Goal: Transaction & Acquisition: Book appointment/travel/reservation

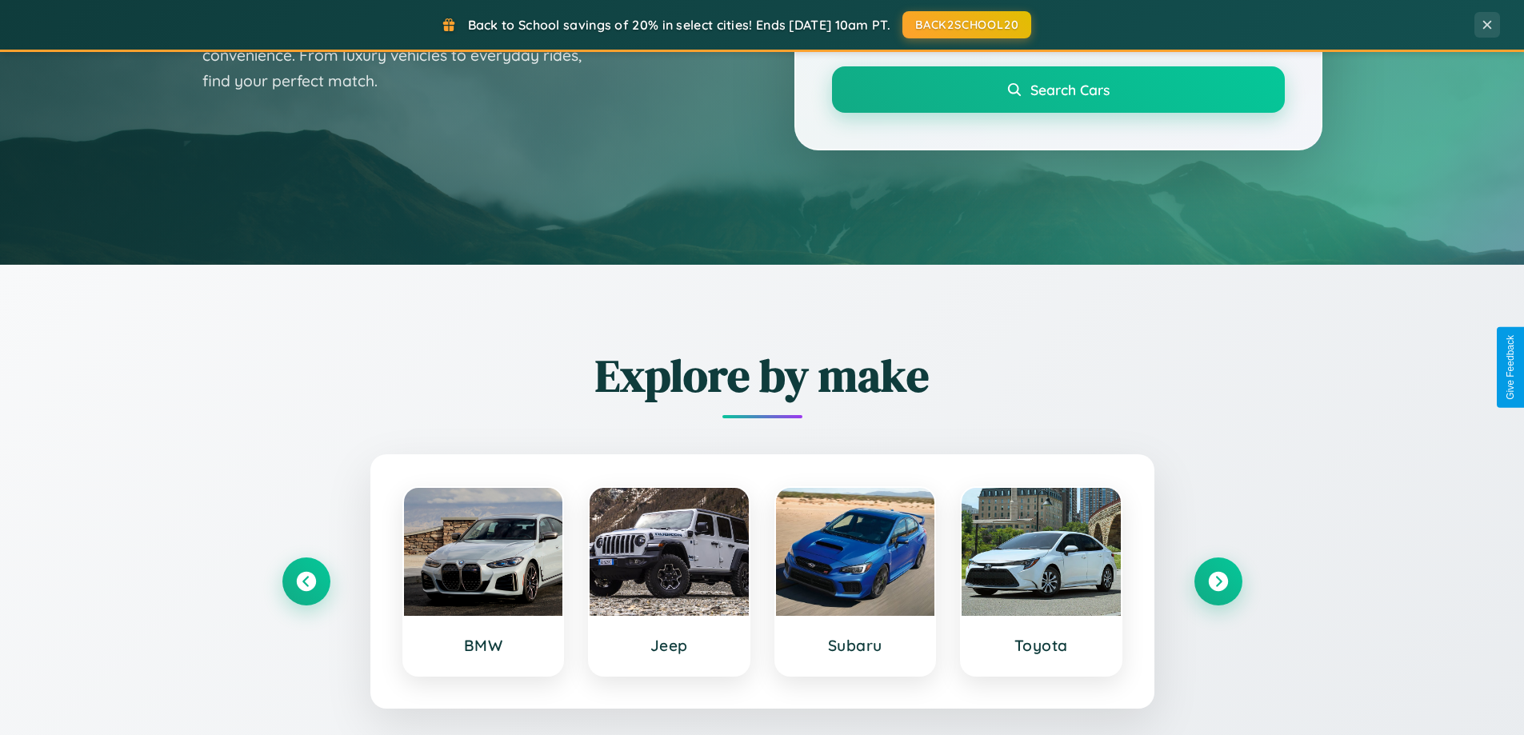
scroll to position [689, 0]
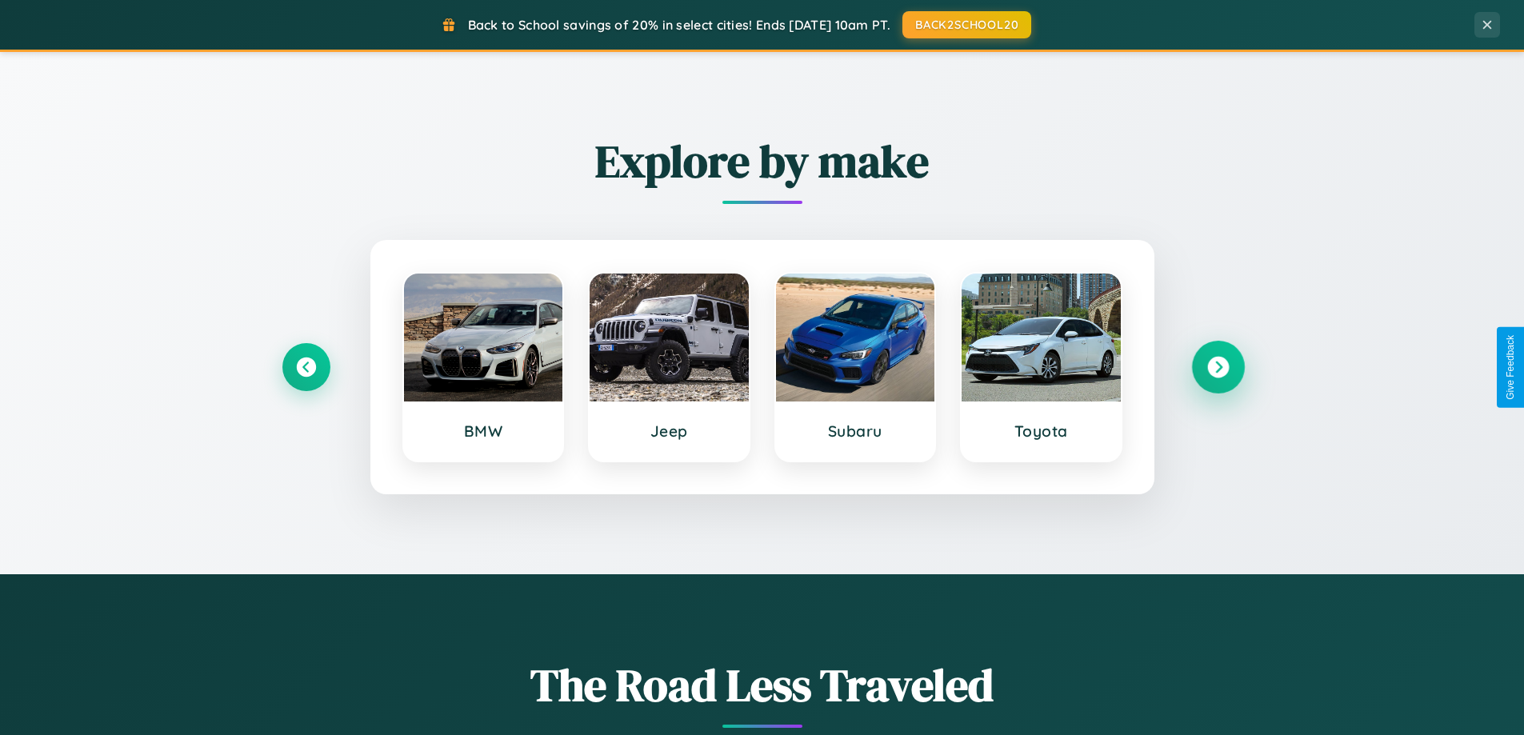
click at [1217, 367] on icon at bounding box center [1218, 368] width 22 height 22
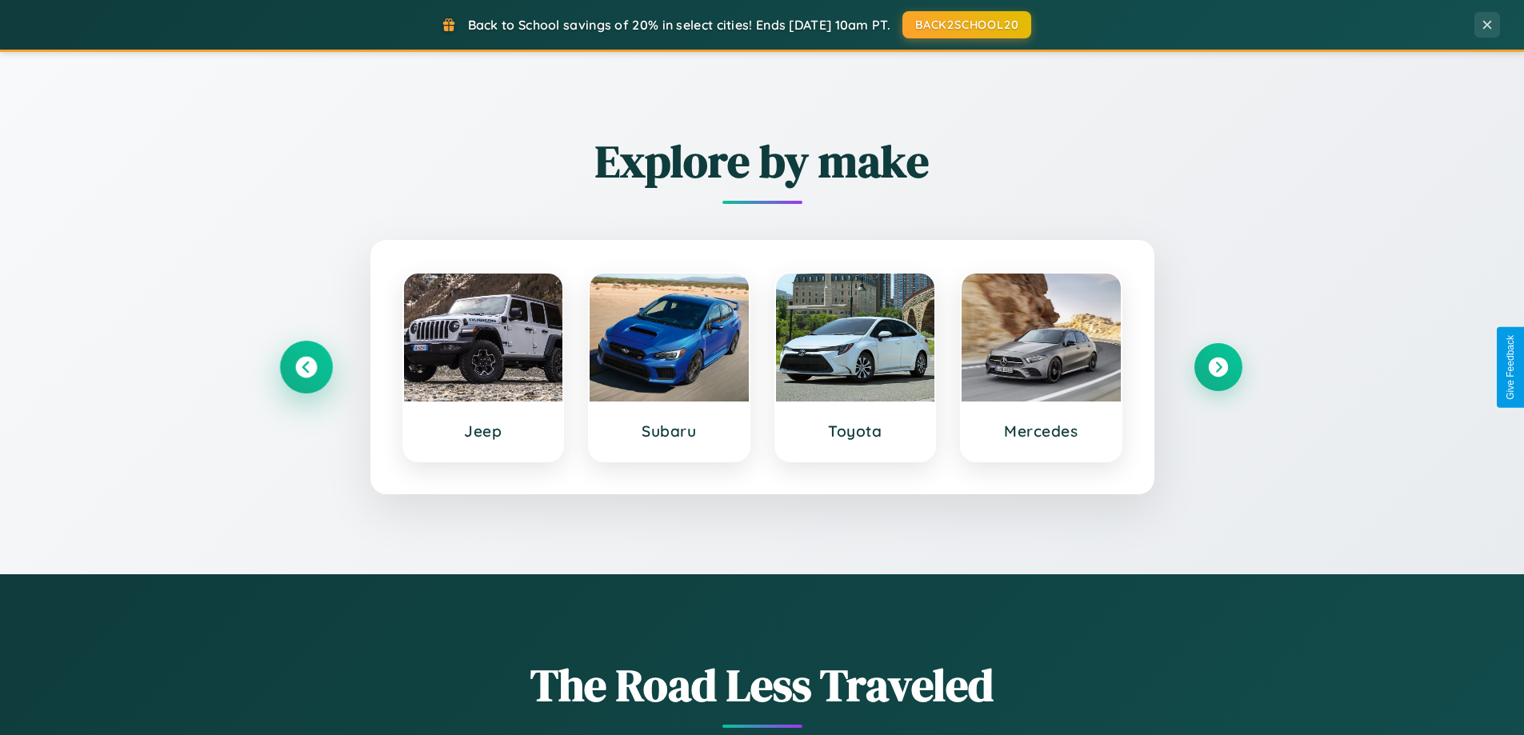
click at [306, 367] on icon at bounding box center [306, 368] width 22 height 22
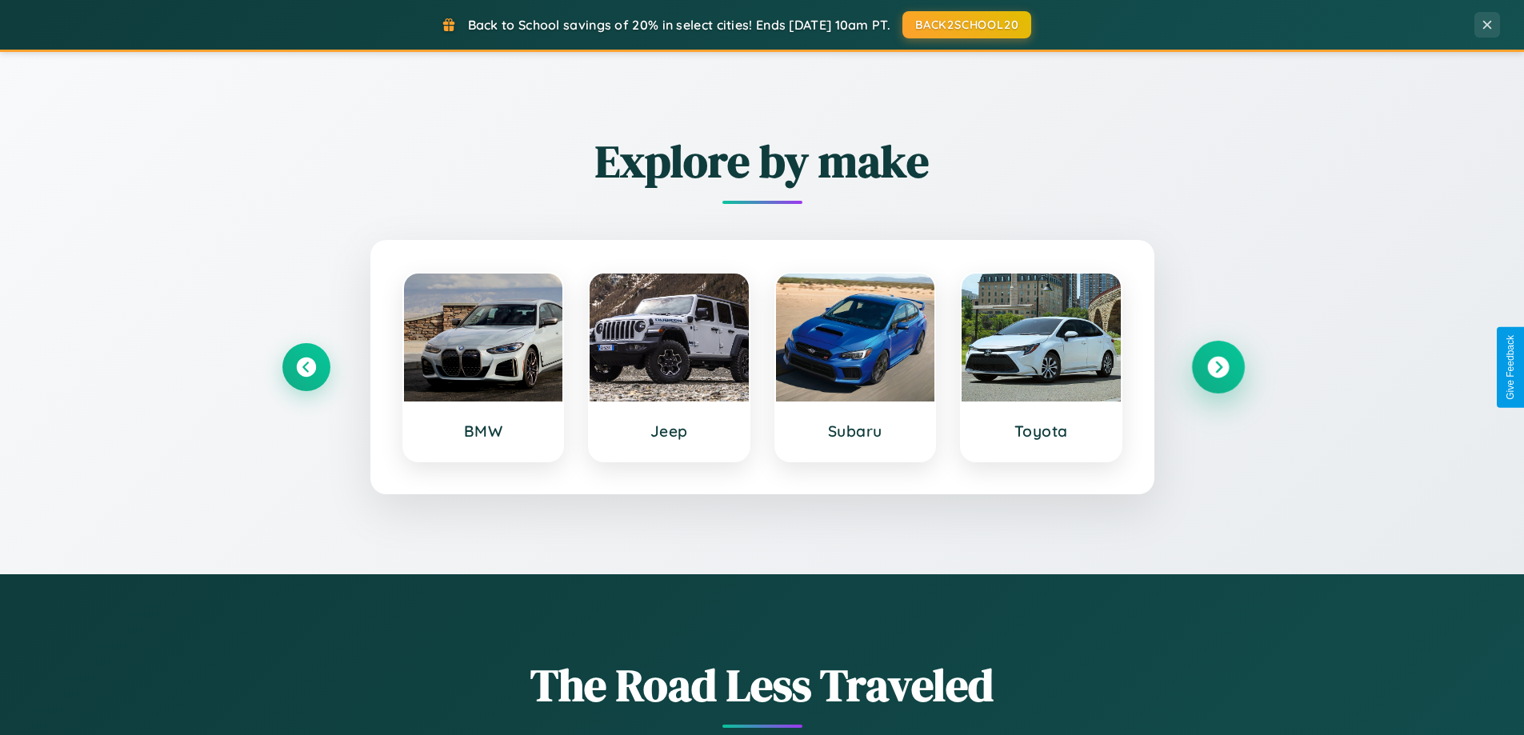
click at [1217, 367] on icon at bounding box center [1218, 368] width 22 height 22
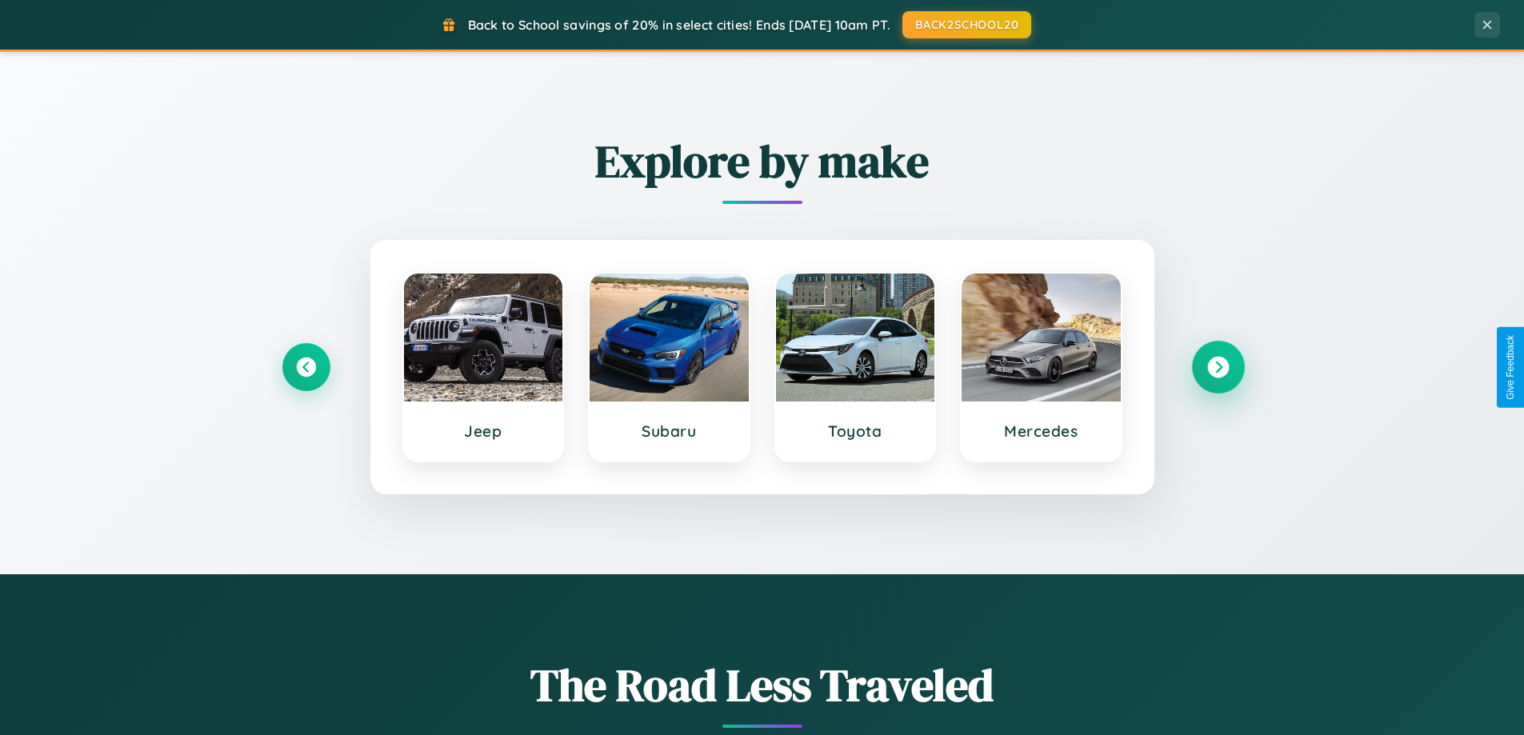
click at [1217, 367] on icon at bounding box center [1218, 368] width 22 height 22
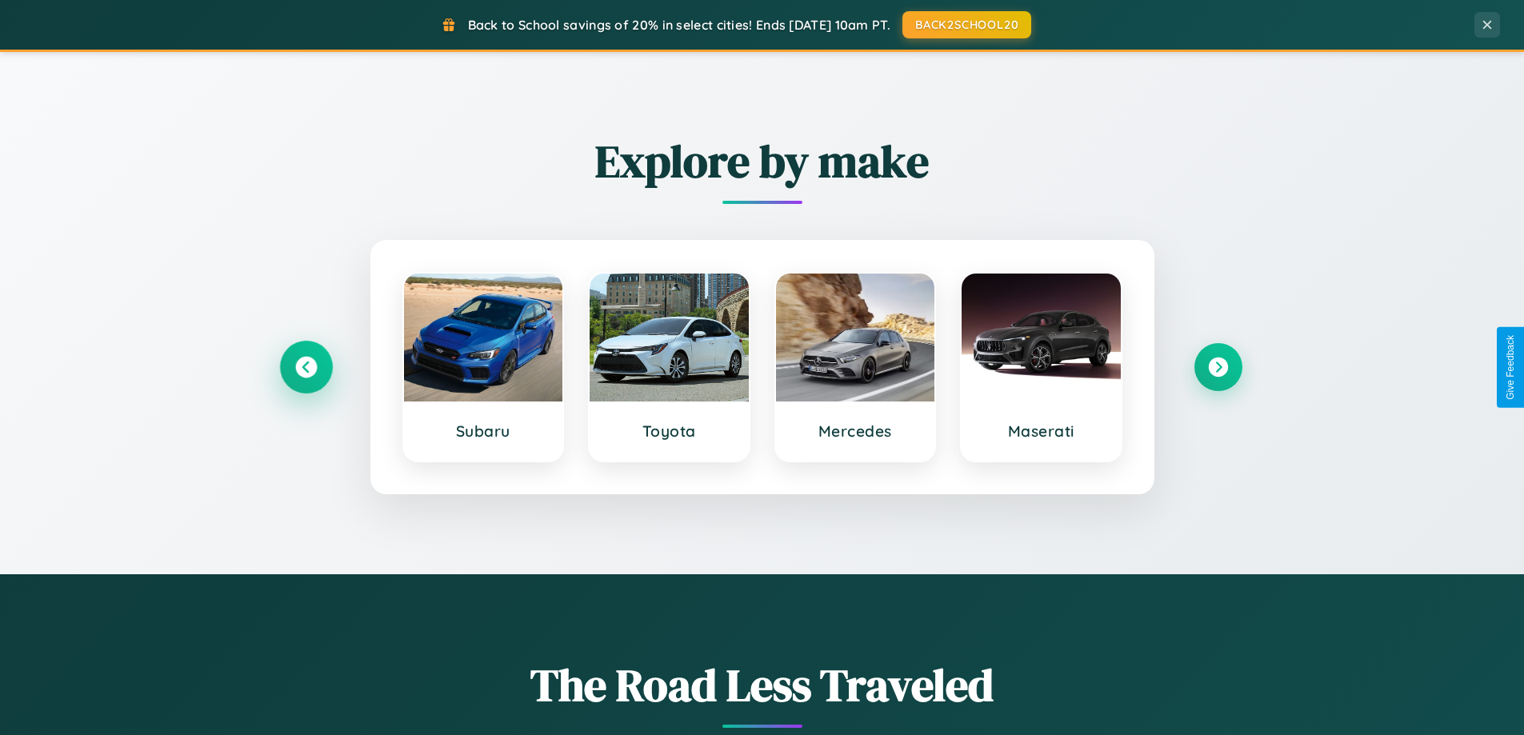
click at [306, 367] on icon at bounding box center [306, 368] width 22 height 22
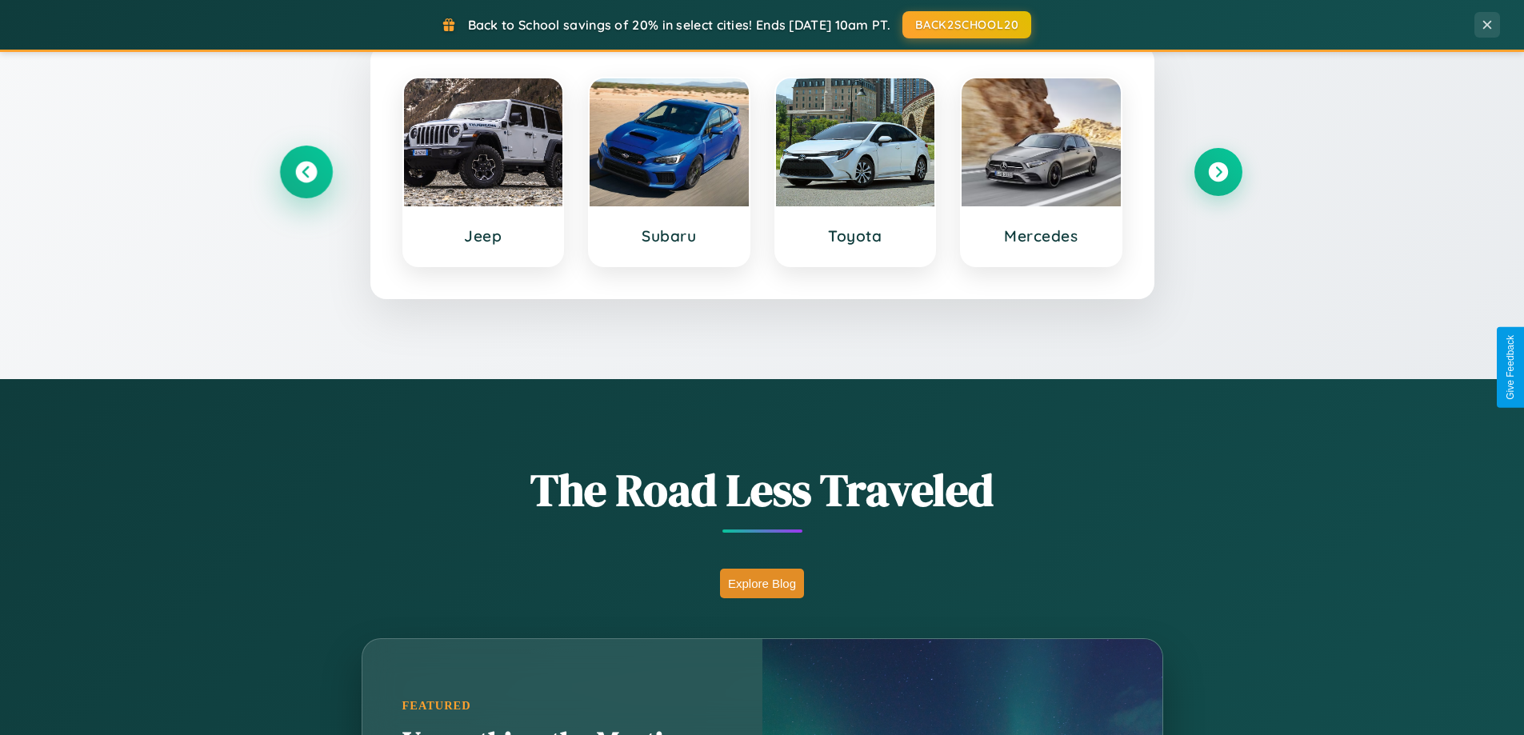
scroll to position [1100, 0]
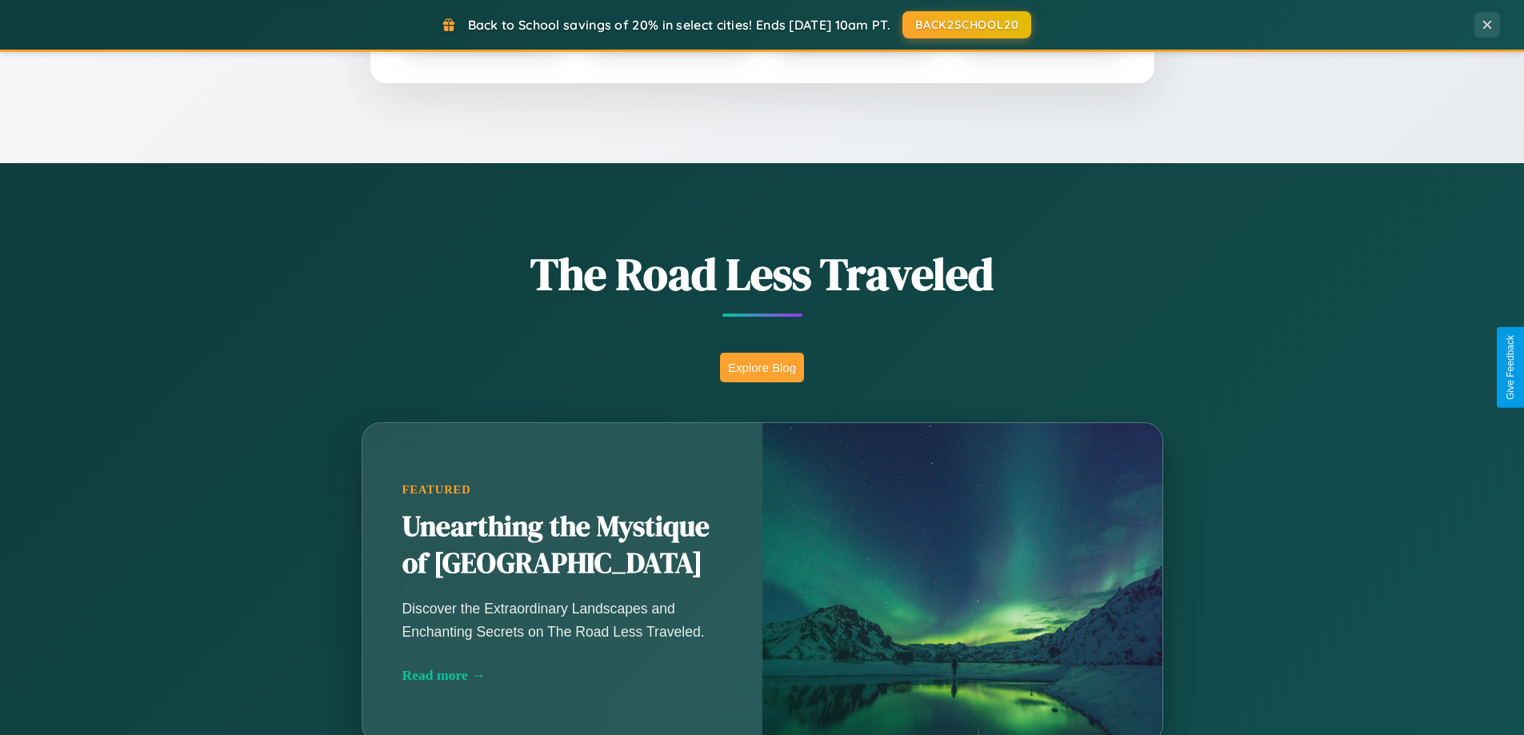
click at [761, 367] on button "Explore Blog" at bounding box center [762, 368] width 84 height 30
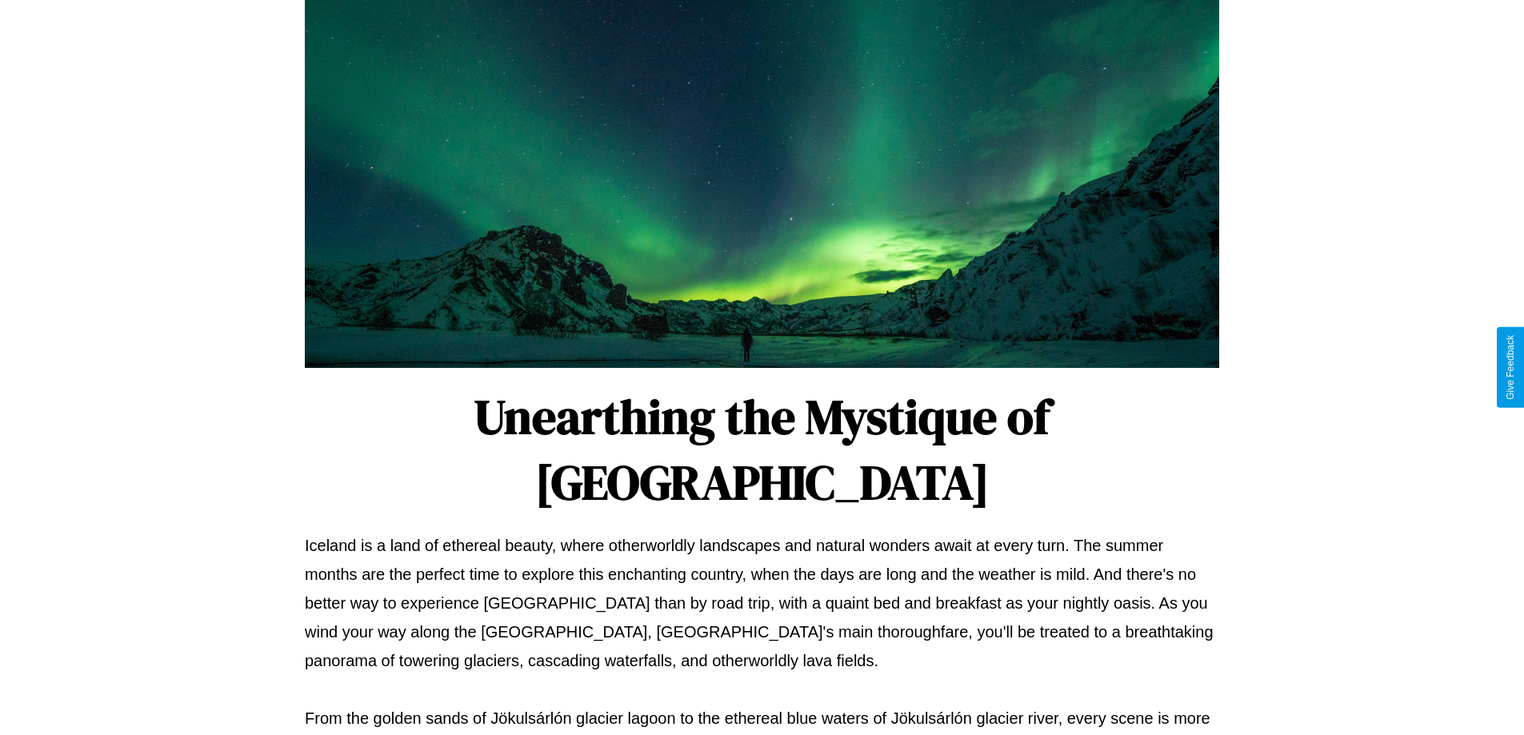
scroll to position [517, 0]
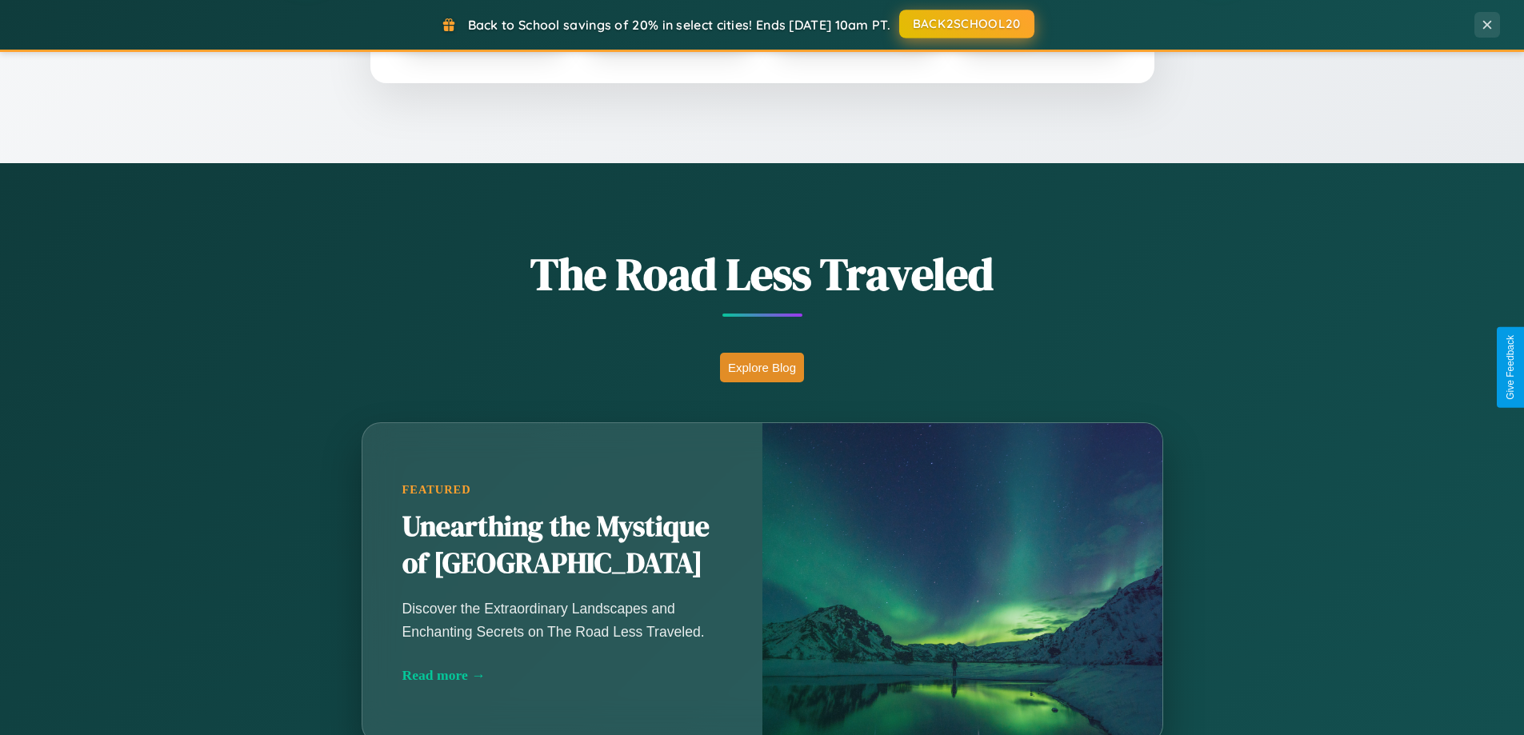
click at [965, 24] on button "BACK2SCHOOL20" at bounding box center [966, 24] width 135 height 29
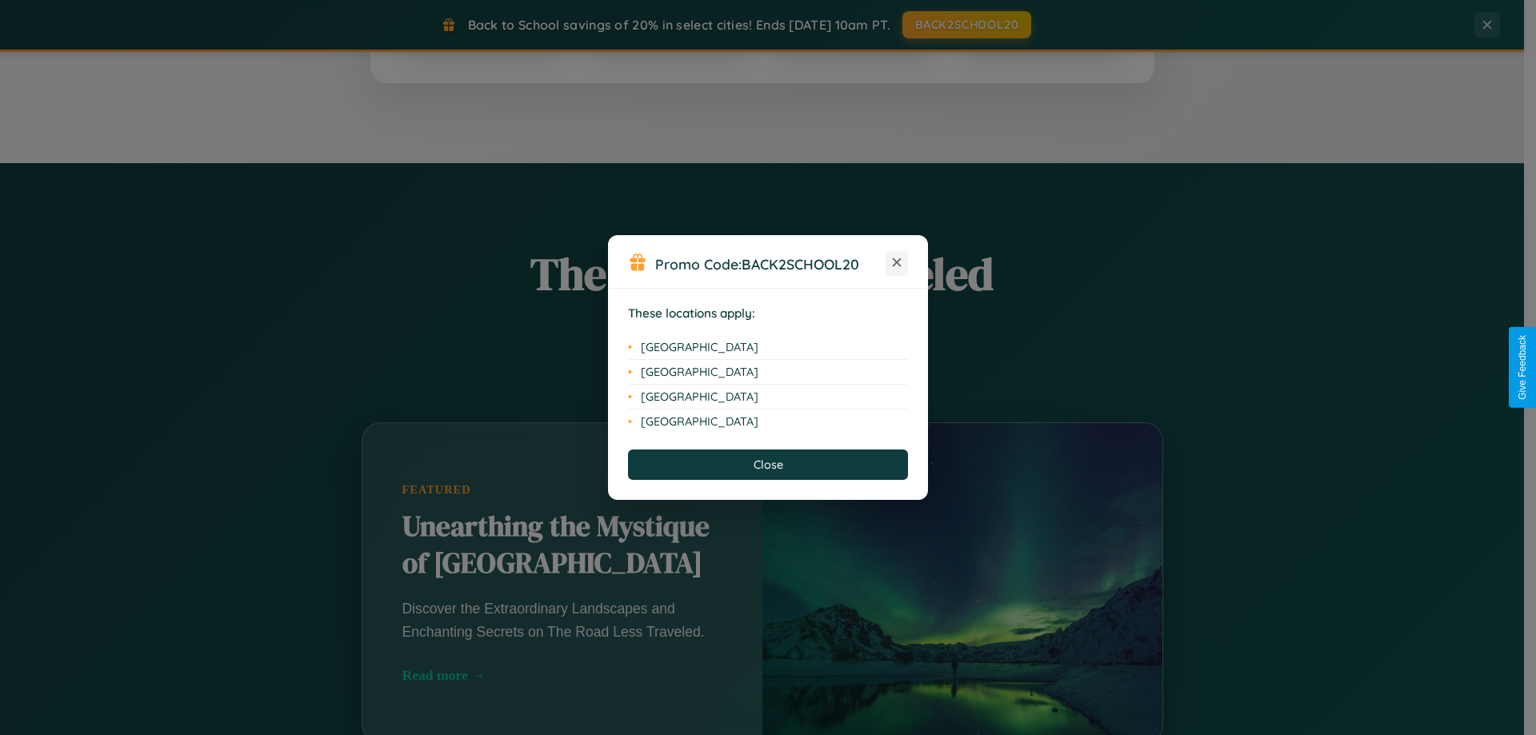
click at [897, 263] on icon at bounding box center [897, 262] width 9 height 9
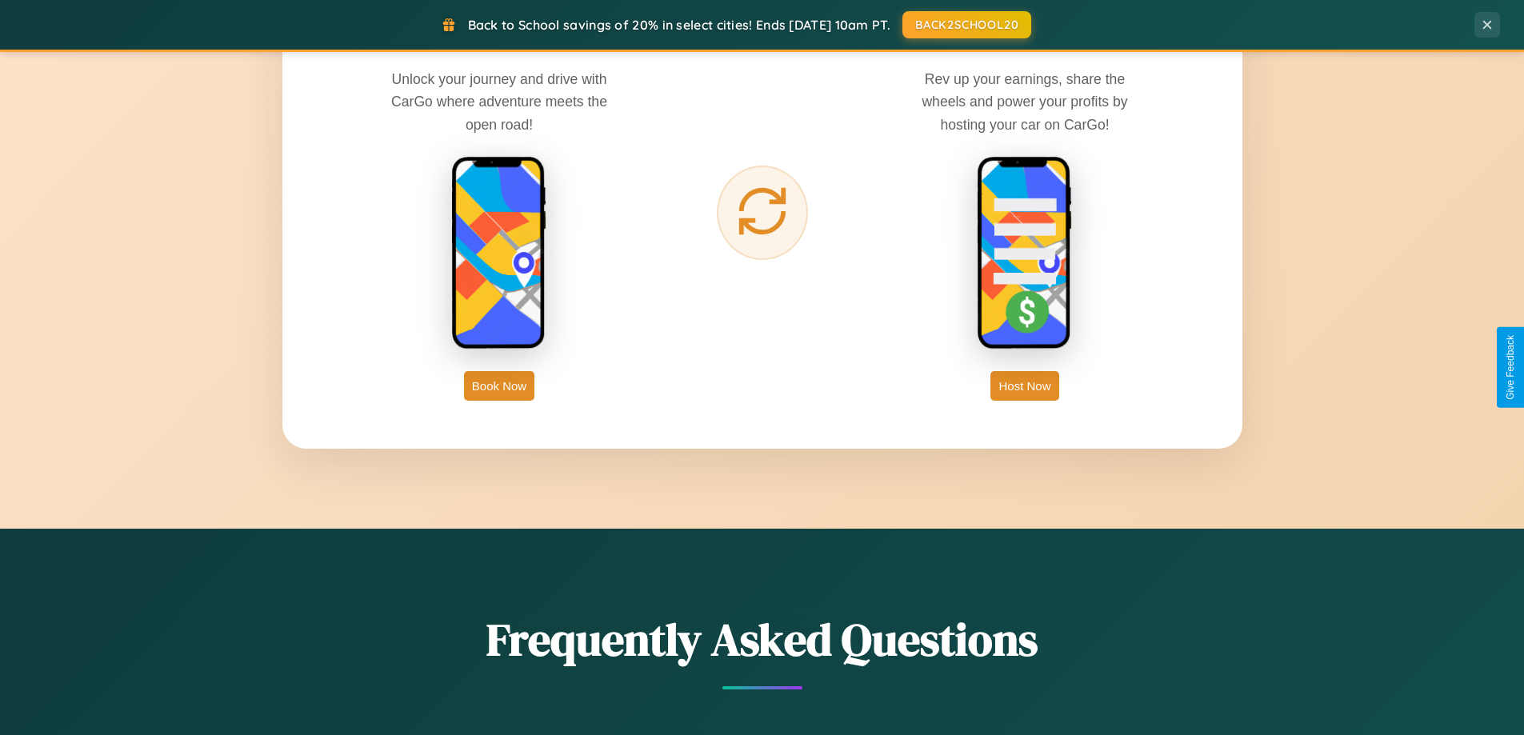
scroll to position [3077, 0]
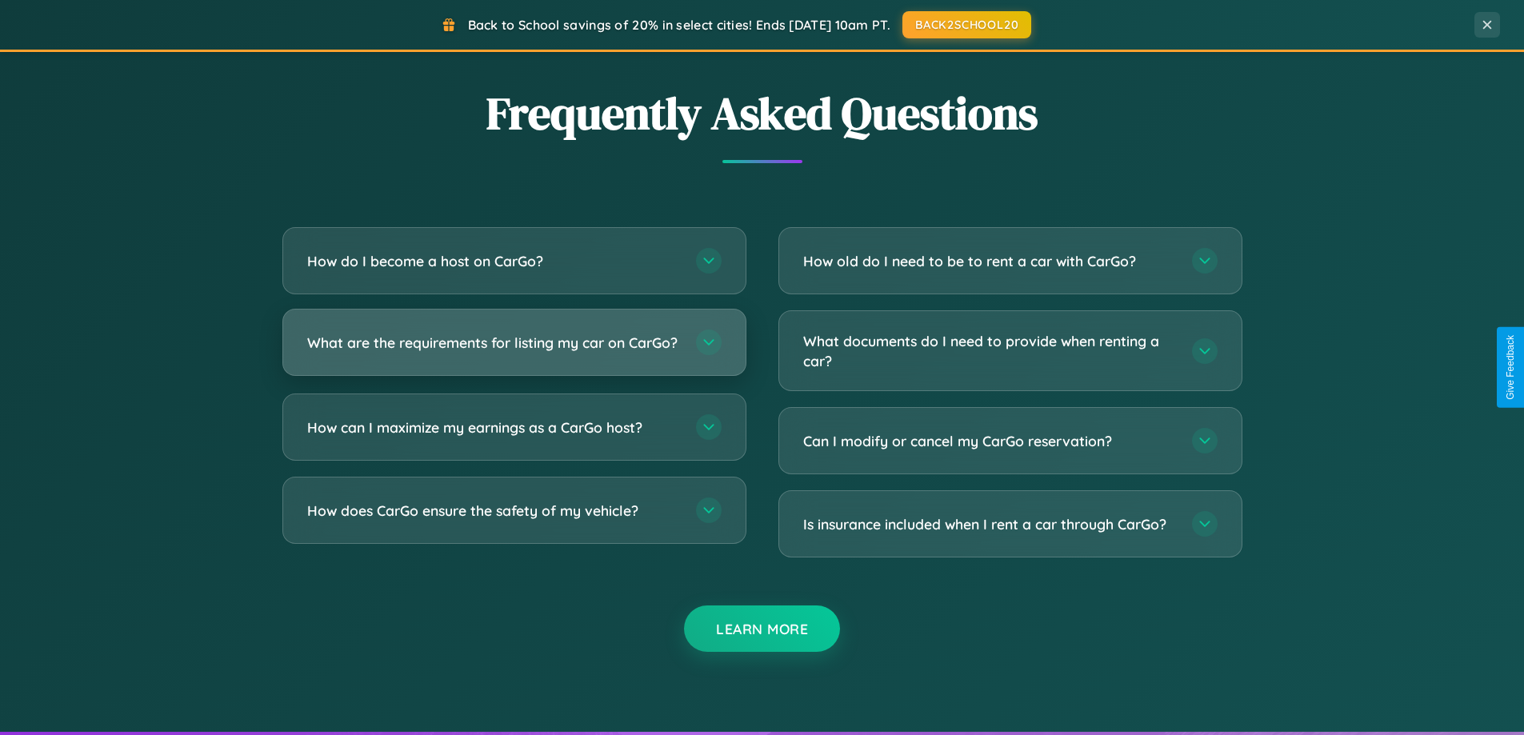
click at [513, 350] on h3 "What are the requirements for listing my car on CarGo?" at bounding box center [493, 343] width 373 height 20
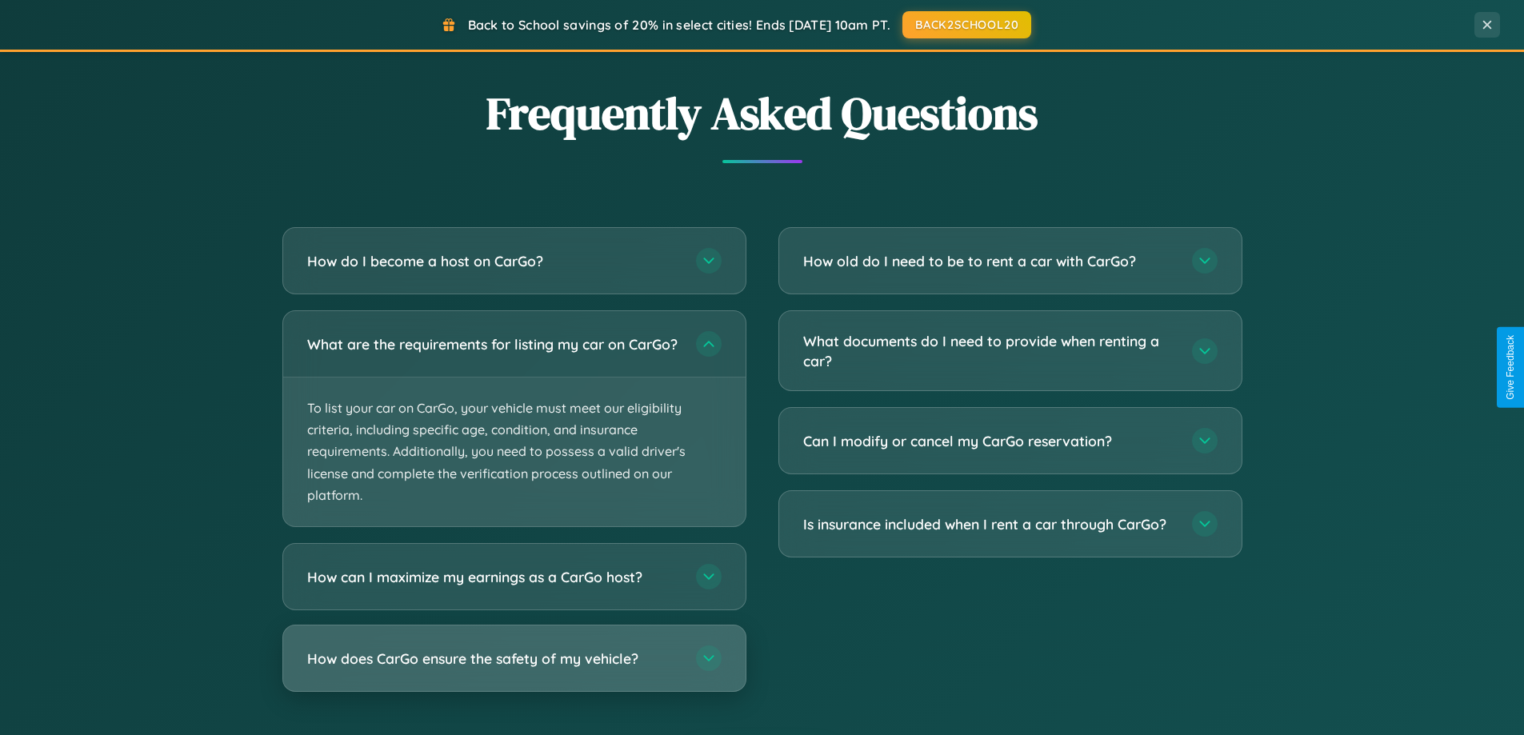
click at [513, 669] on h3 "How does CarGo ensure the safety of my vehicle?" at bounding box center [493, 659] width 373 height 20
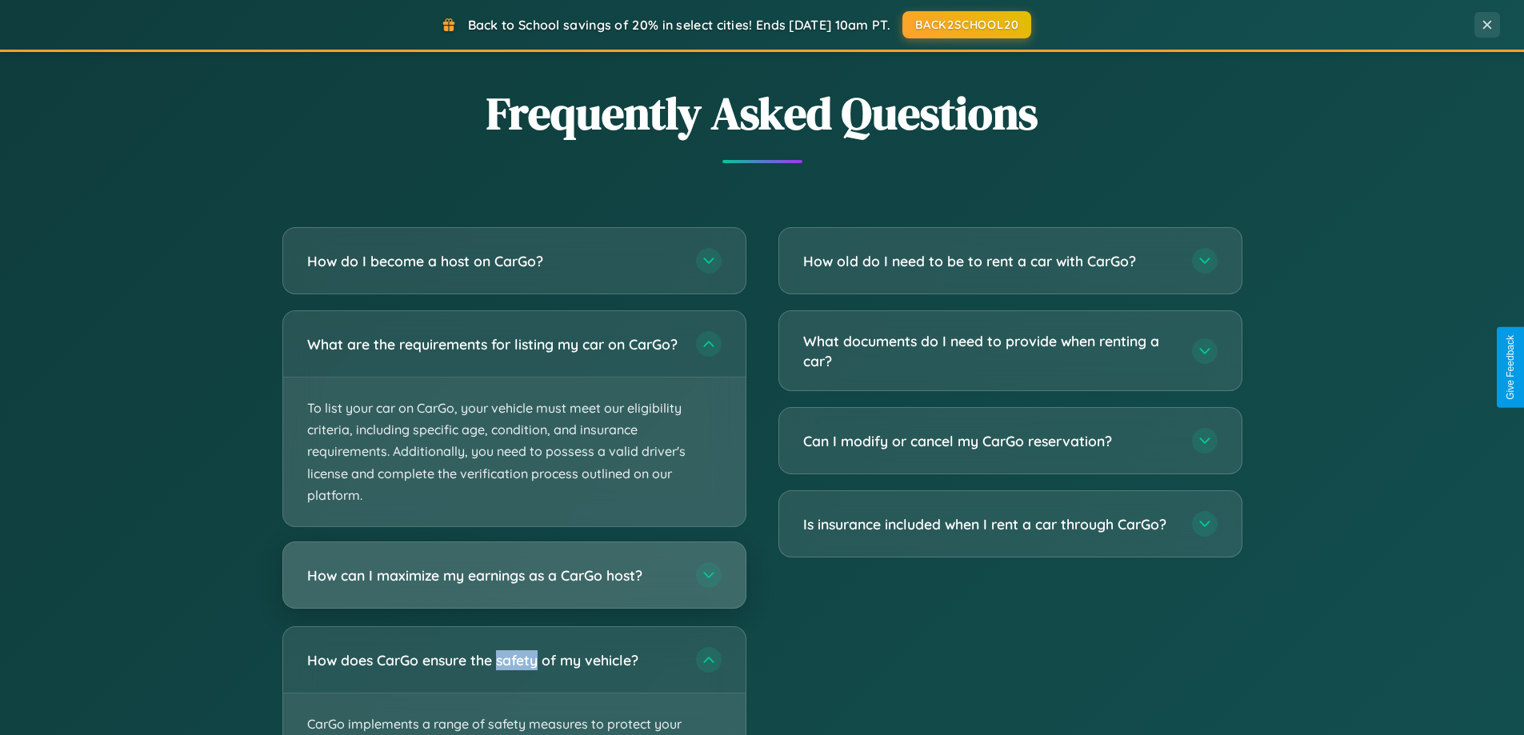
click at [513, 585] on h3 "How can I maximize my earnings as a CarGo host?" at bounding box center [493, 575] width 373 height 20
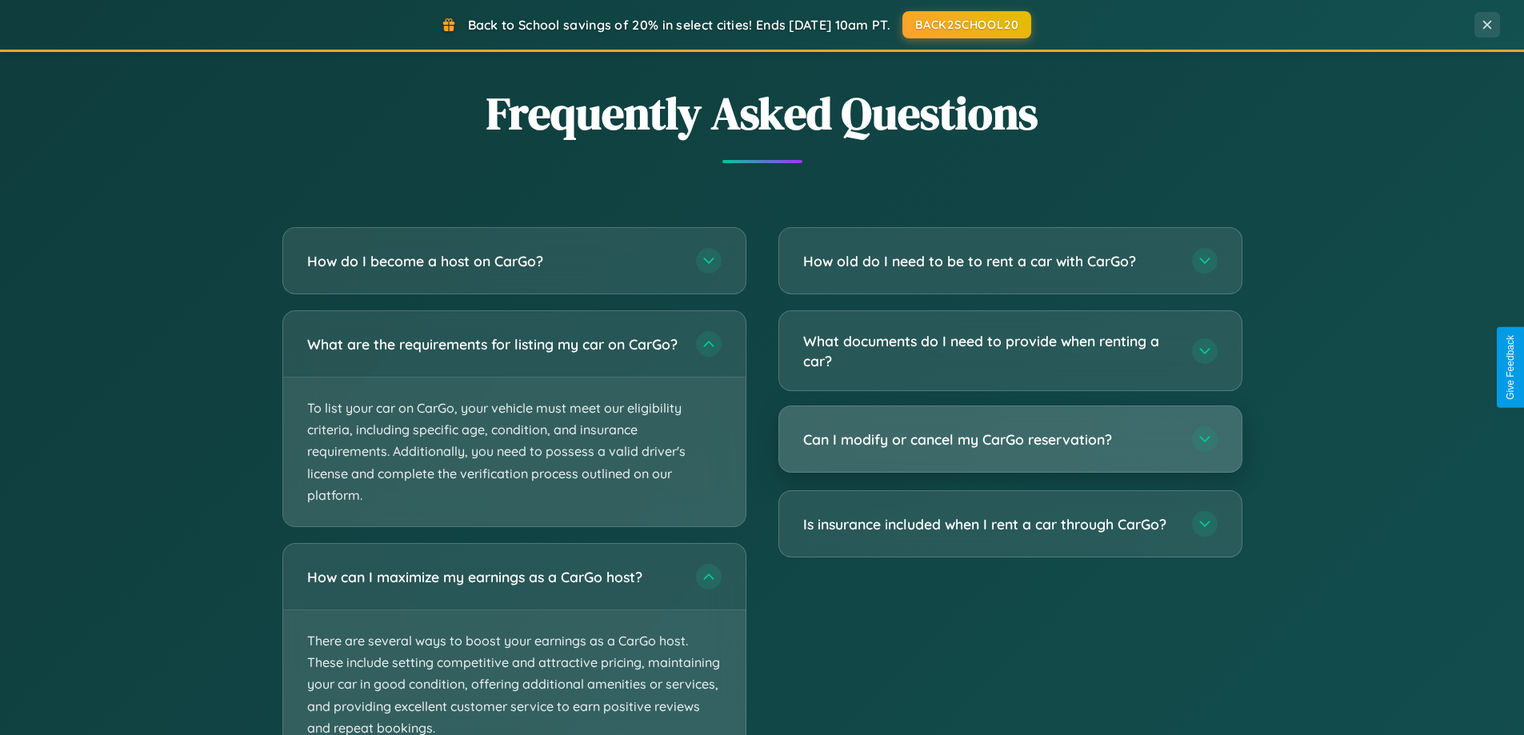
click at [1009, 441] on h3 "Can I modify or cancel my CarGo reservation?" at bounding box center [989, 439] width 373 height 20
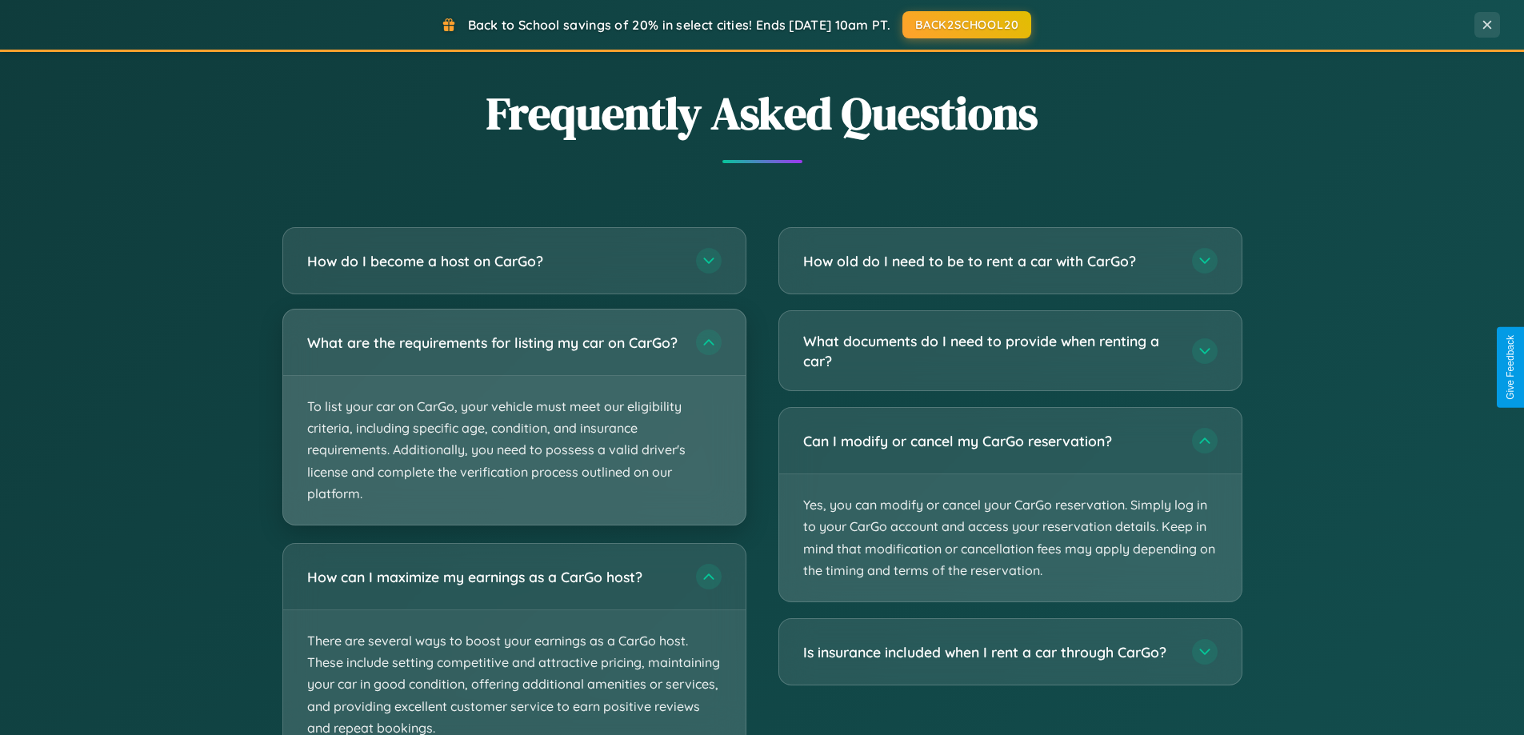
click at [513, 425] on p "To list your car on CarGo, your vehicle must meet our eligibility criteria, inc…" at bounding box center [514, 450] width 462 height 149
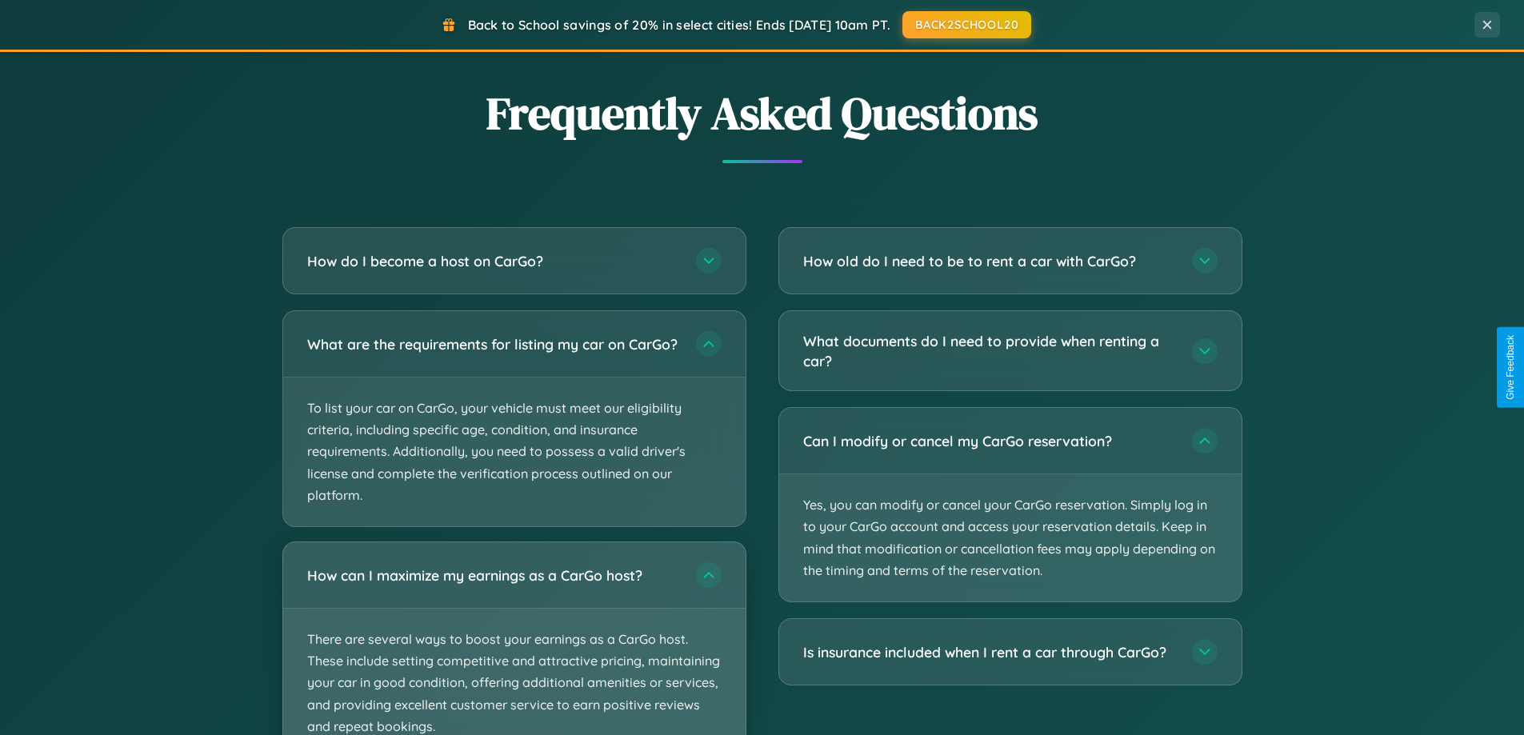
click at [513, 645] on p "There are several ways to boost your earnings as a CarGo host. These include se…" at bounding box center [514, 683] width 462 height 149
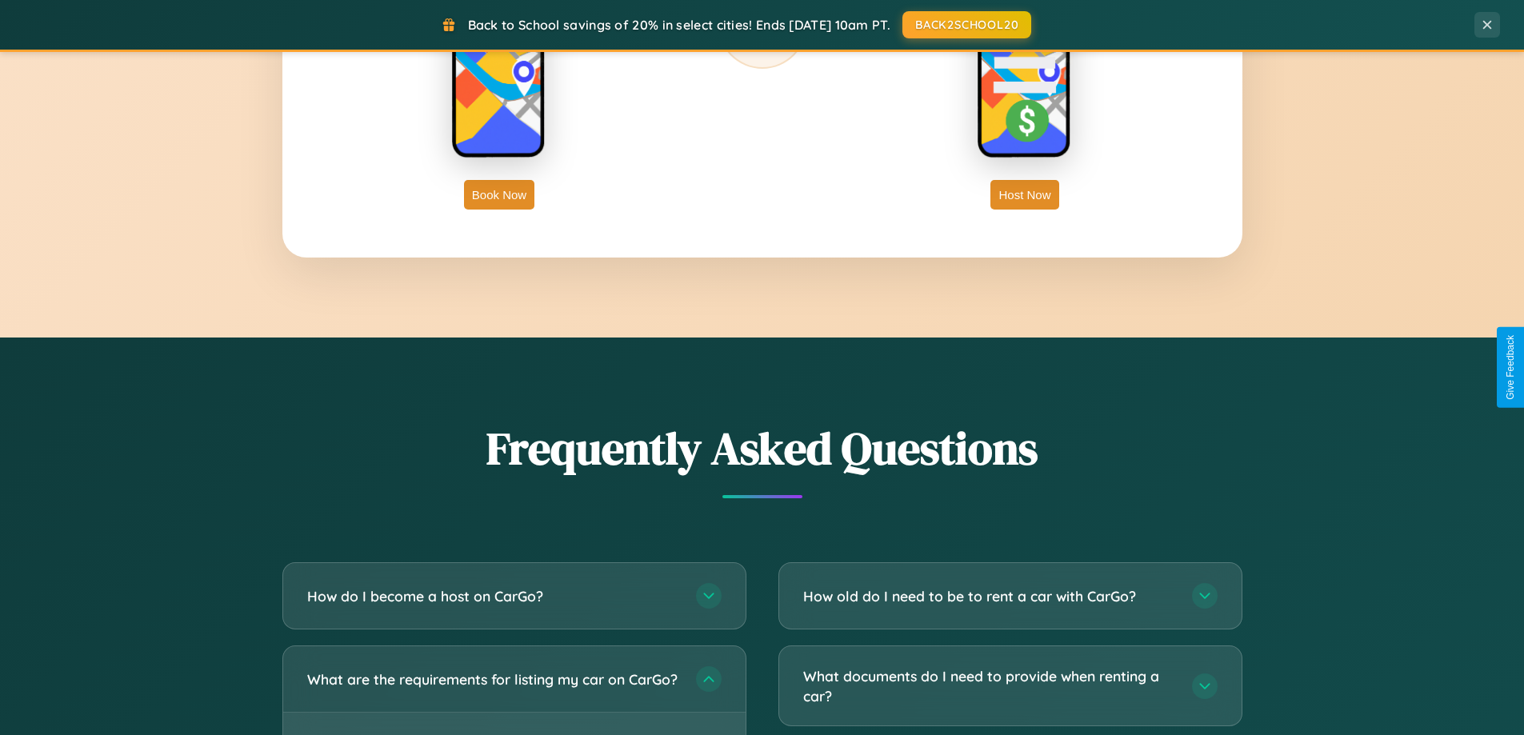
scroll to position [2570, 0]
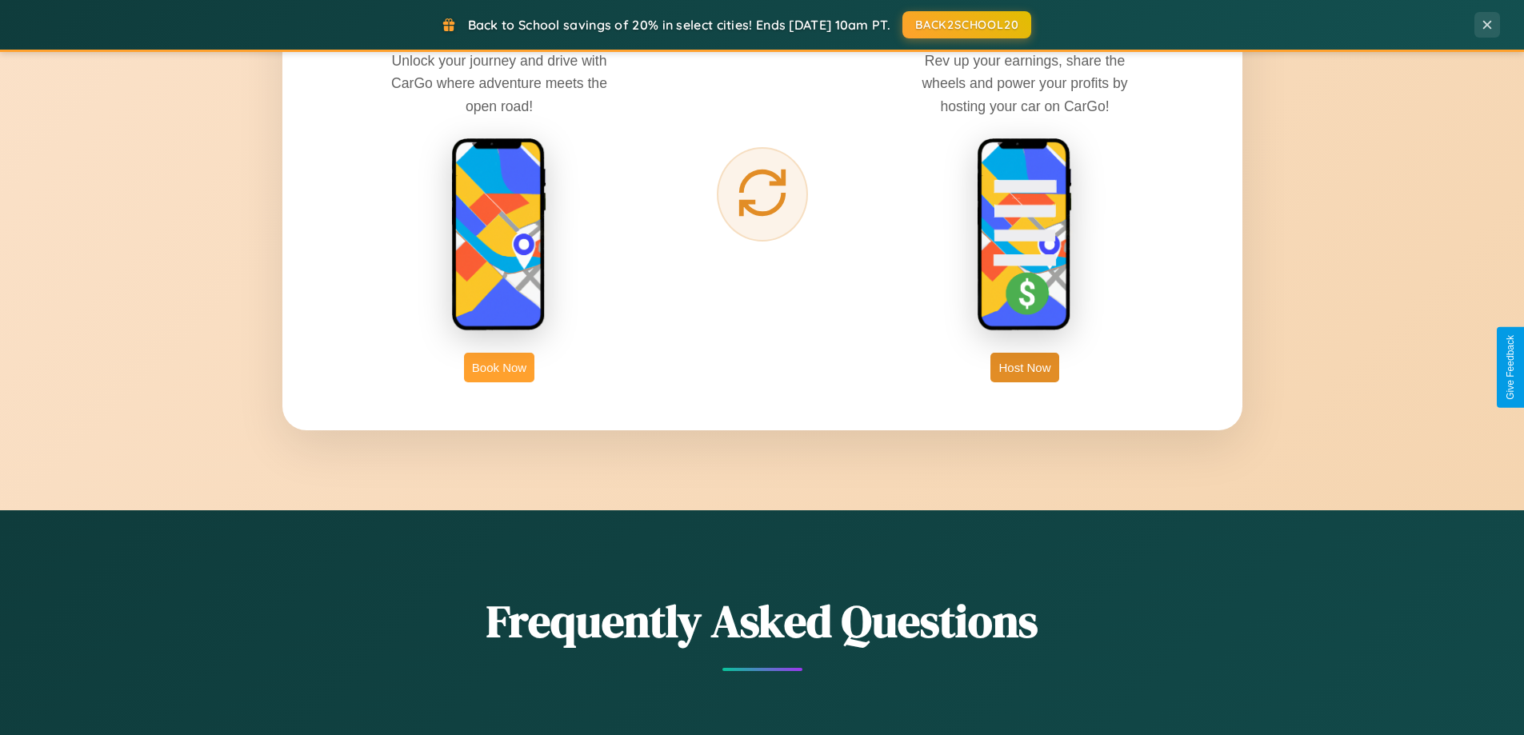
click at [499, 367] on button "Book Now" at bounding box center [499, 368] width 70 height 30
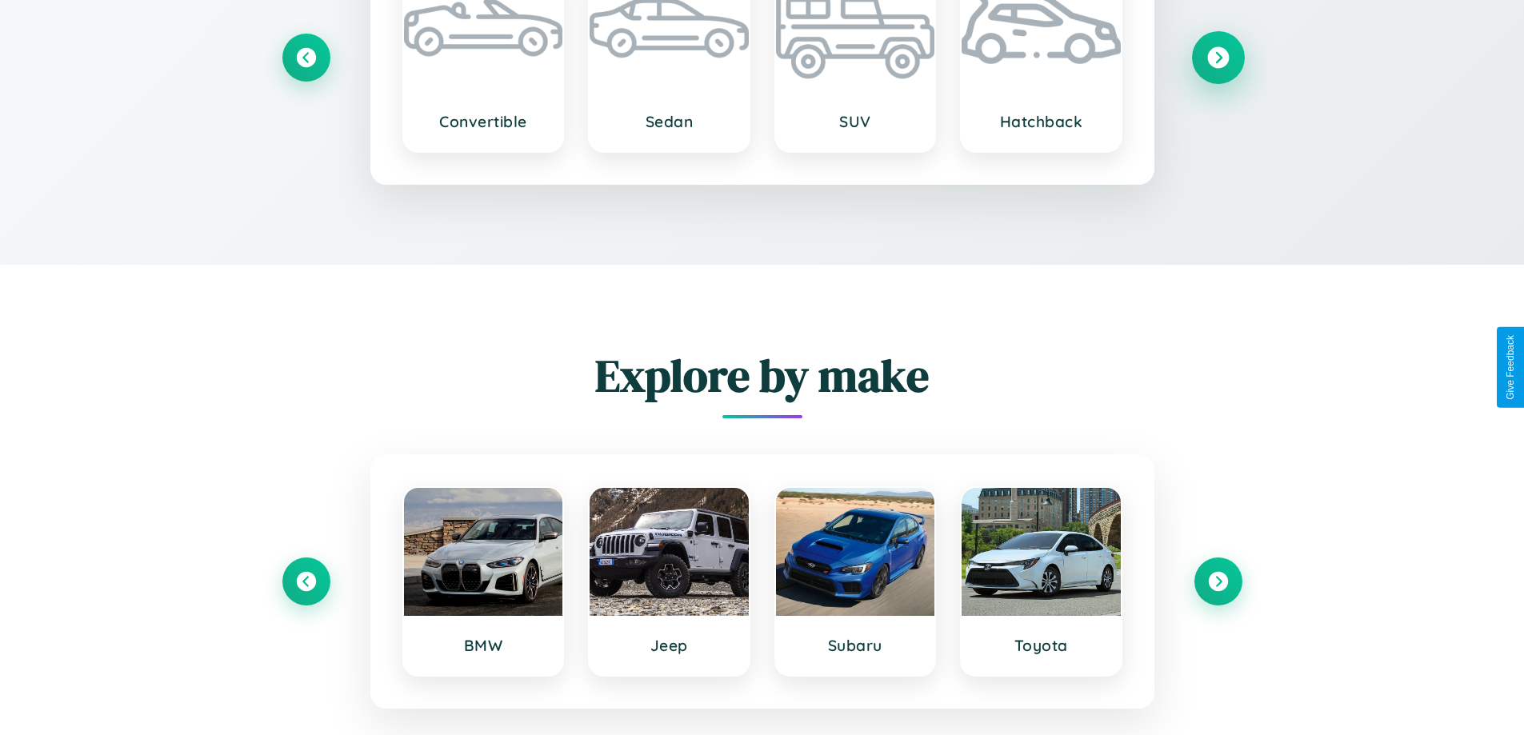
scroll to position [1333, 0]
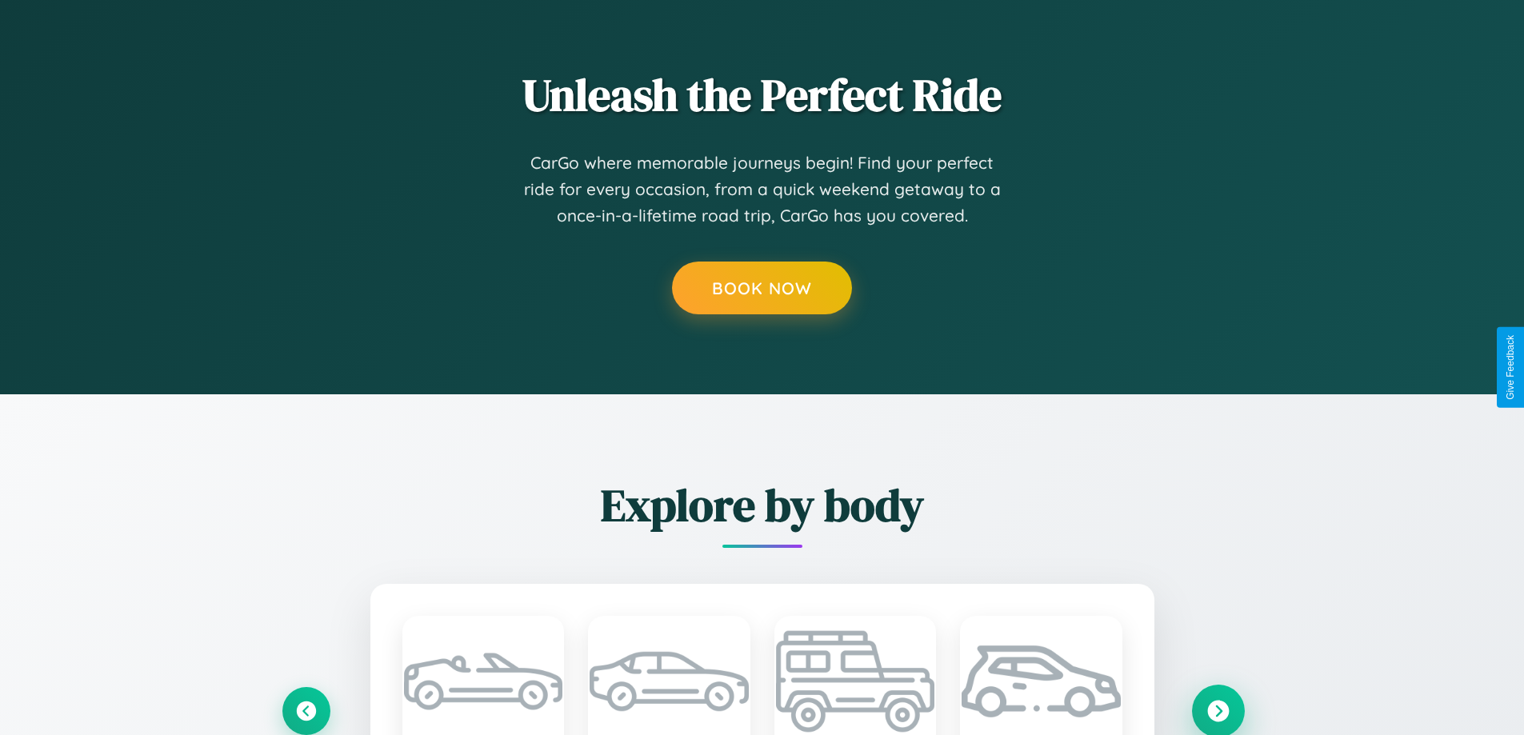
click at [1217, 710] on icon at bounding box center [1218, 711] width 22 height 22
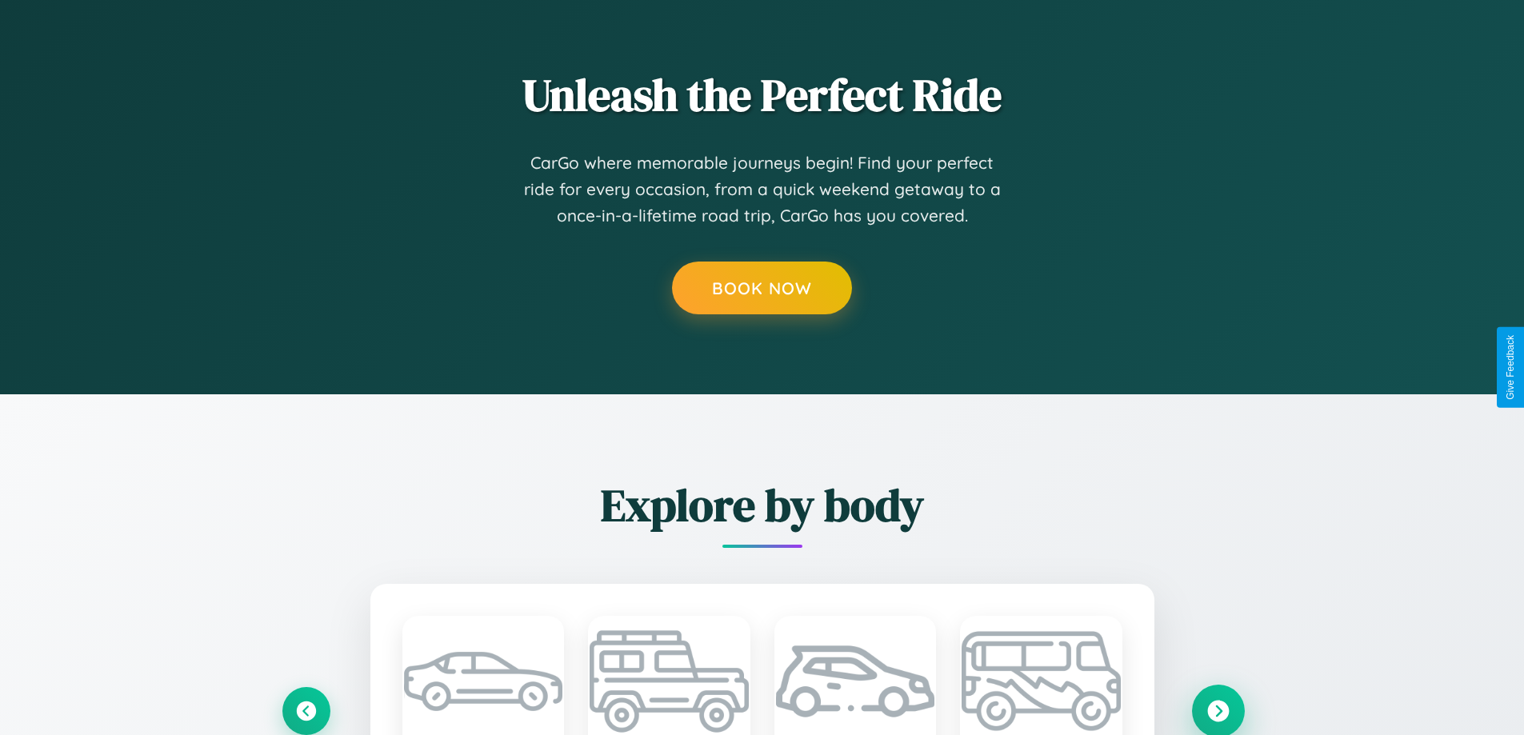
click at [1217, 709] on icon at bounding box center [1218, 711] width 22 height 22
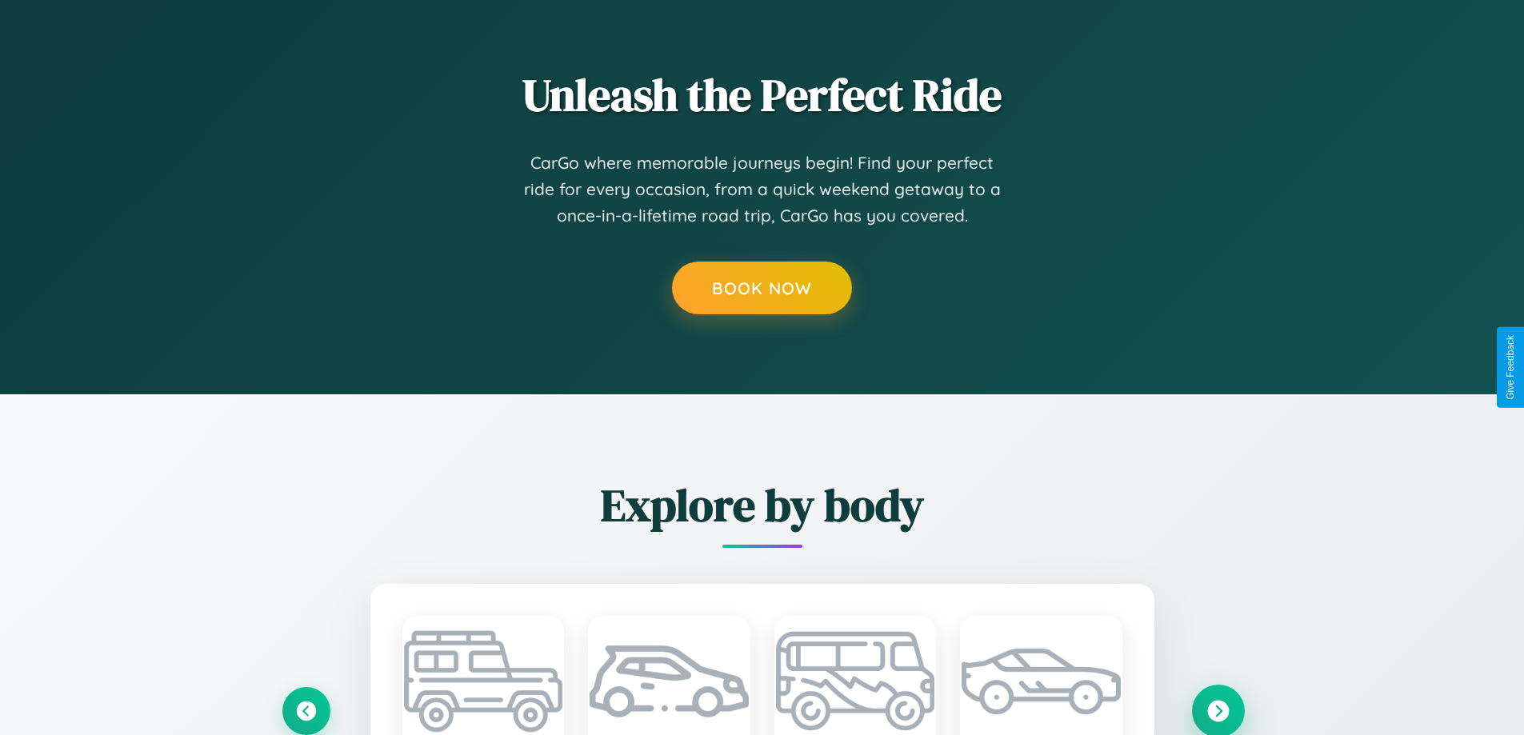
click at [1217, 709] on icon at bounding box center [1218, 711] width 22 height 22
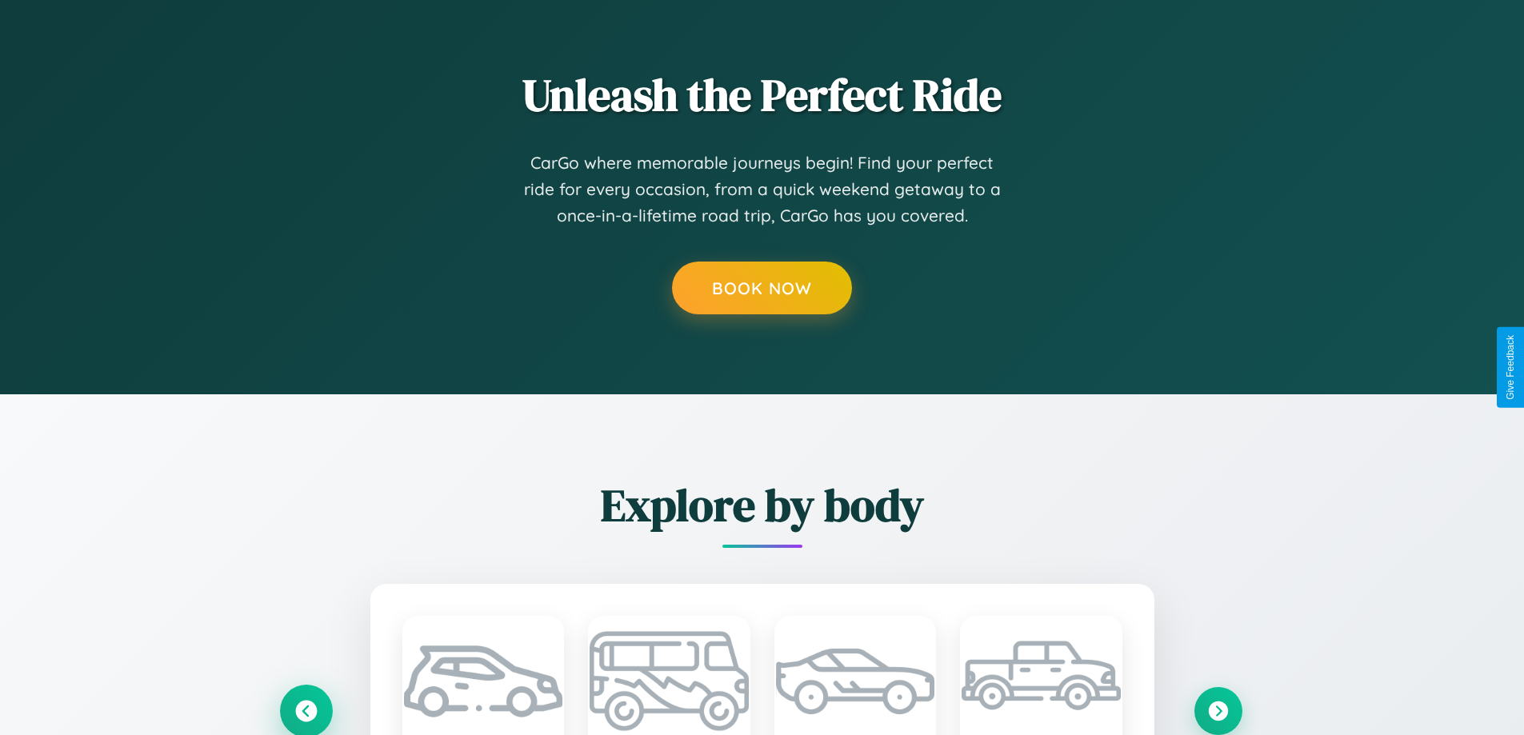
click at [306, 709] on div "Hatchback Minivan Coupe Truck" at bounding box center [762, 711] width 960 height 254
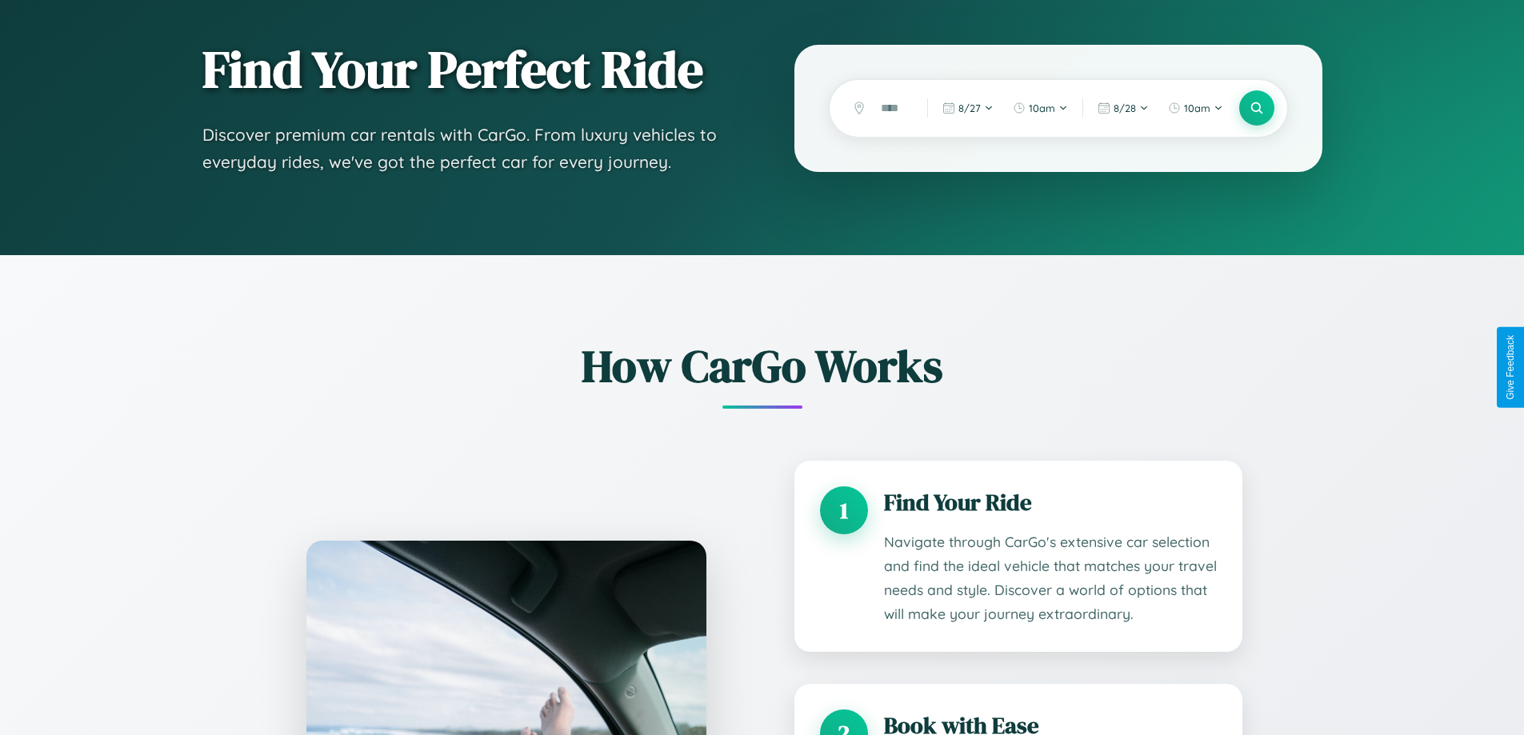
scroll to position [0, 0]
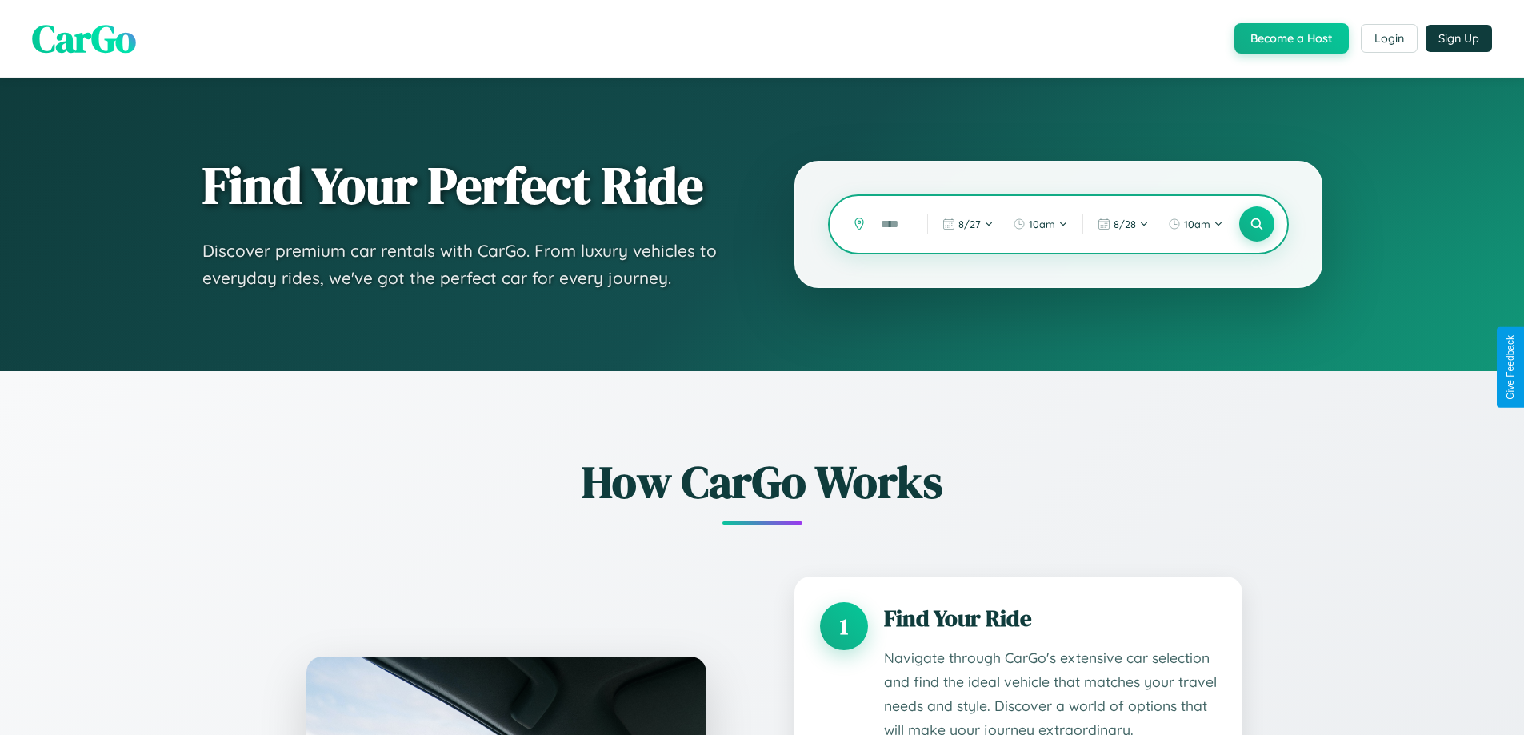
click at [892, 224] on input "text" at bounding box center [892, 224] width 38 height 28
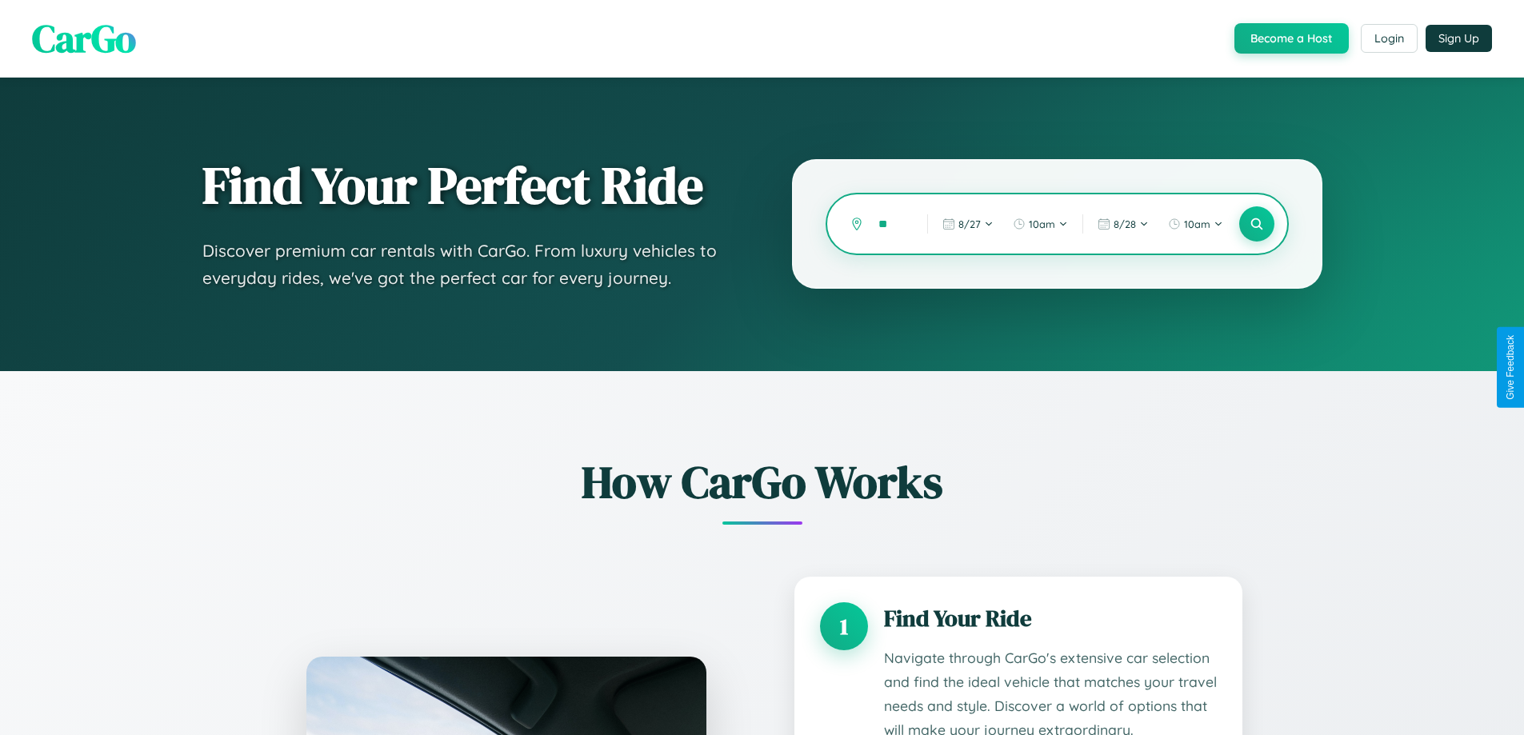
type input "*"
type input "*********"
click at [1256, 224] on icon at bounding box center [1255, 224] width 15 height 15
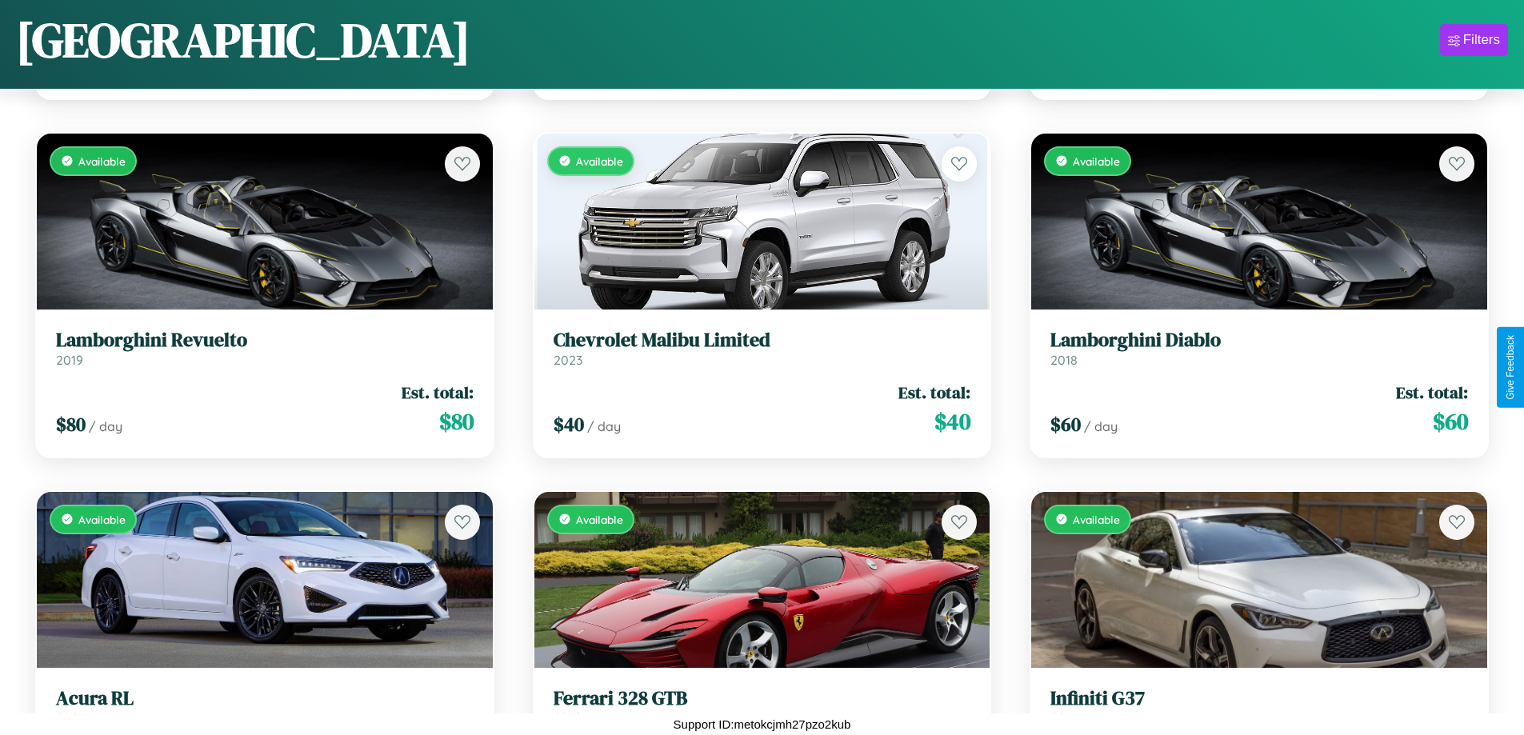
scroll to position [7029, 0]
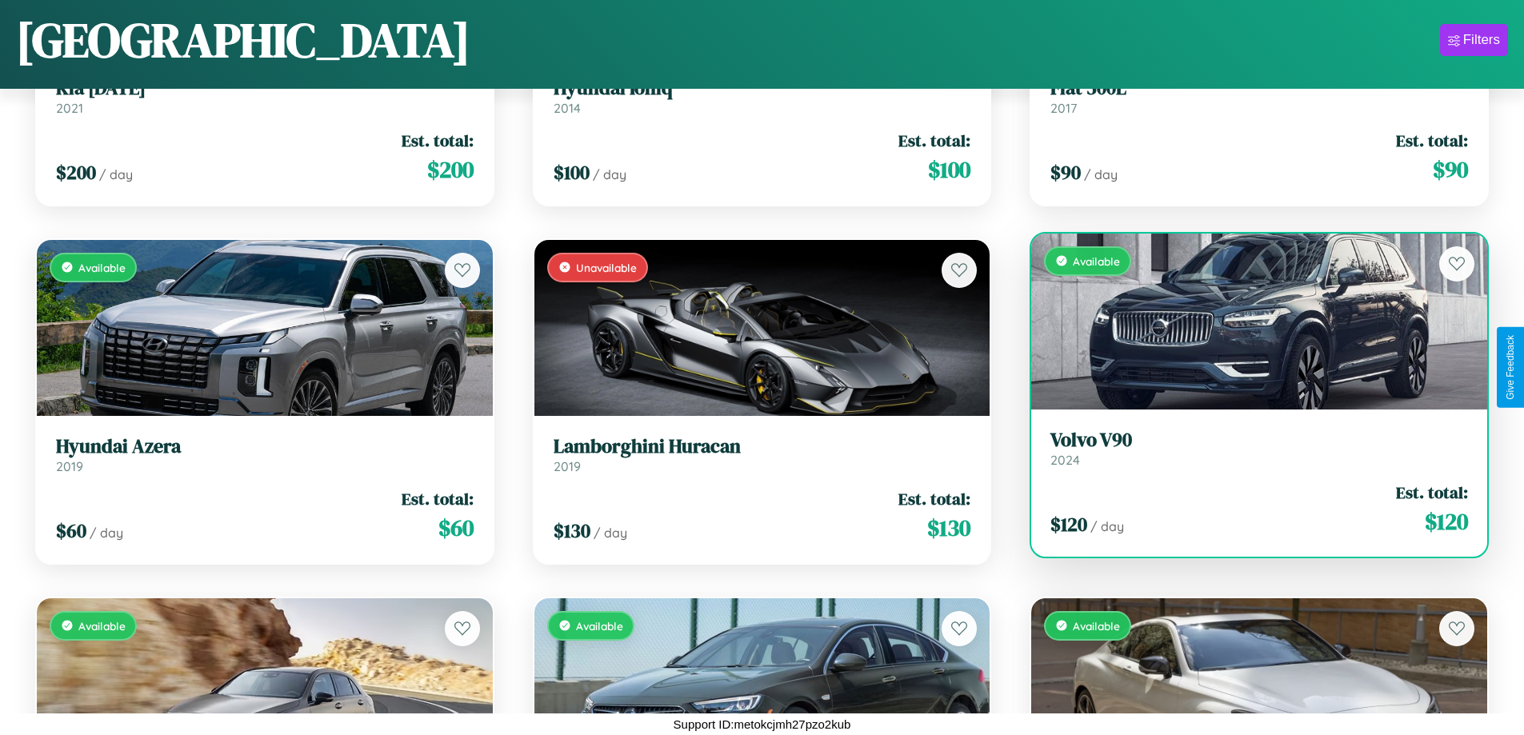
click at [1248, 449] on h3 "Volvo V90" at bounding box center [1258, 440] width 417 height 23
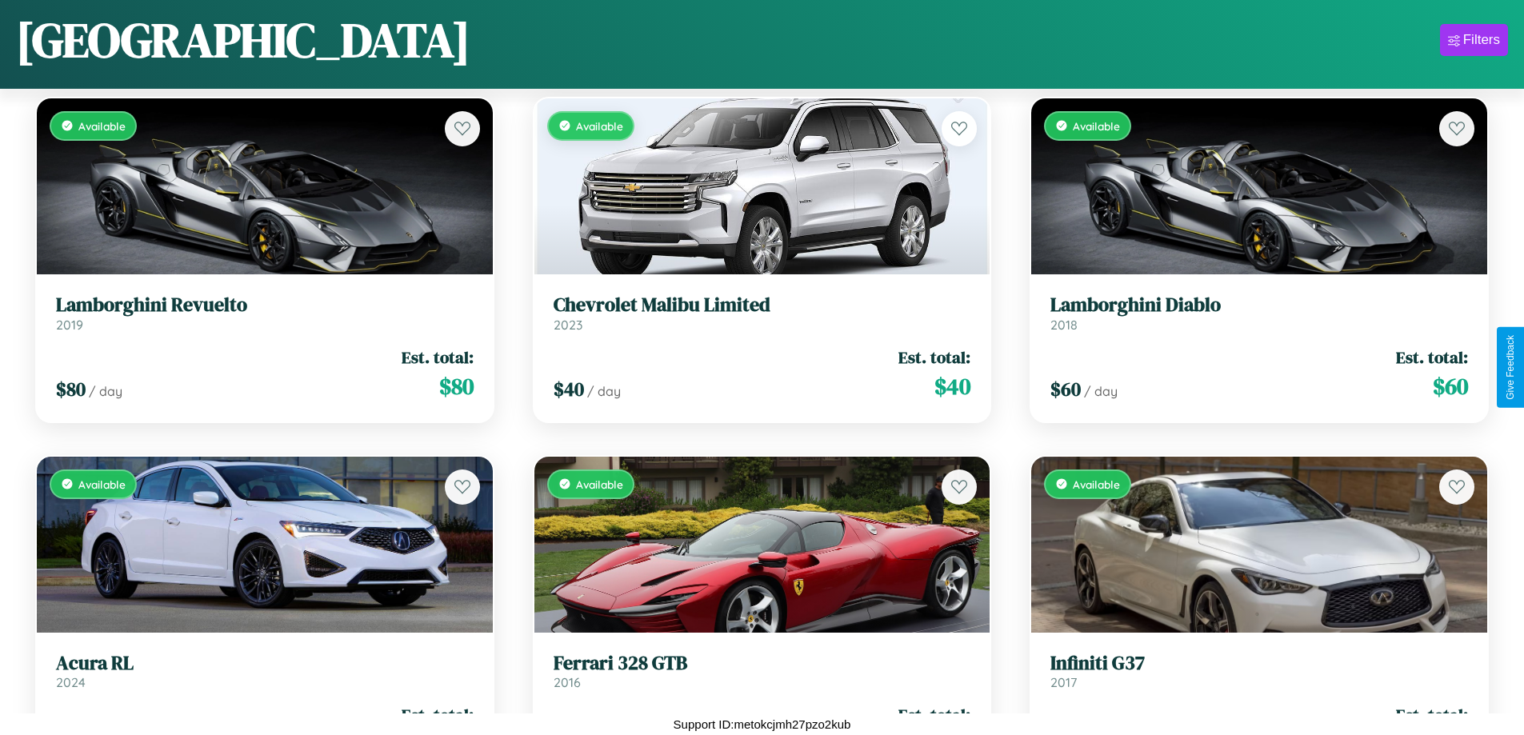
scroll to position [2015, 0]
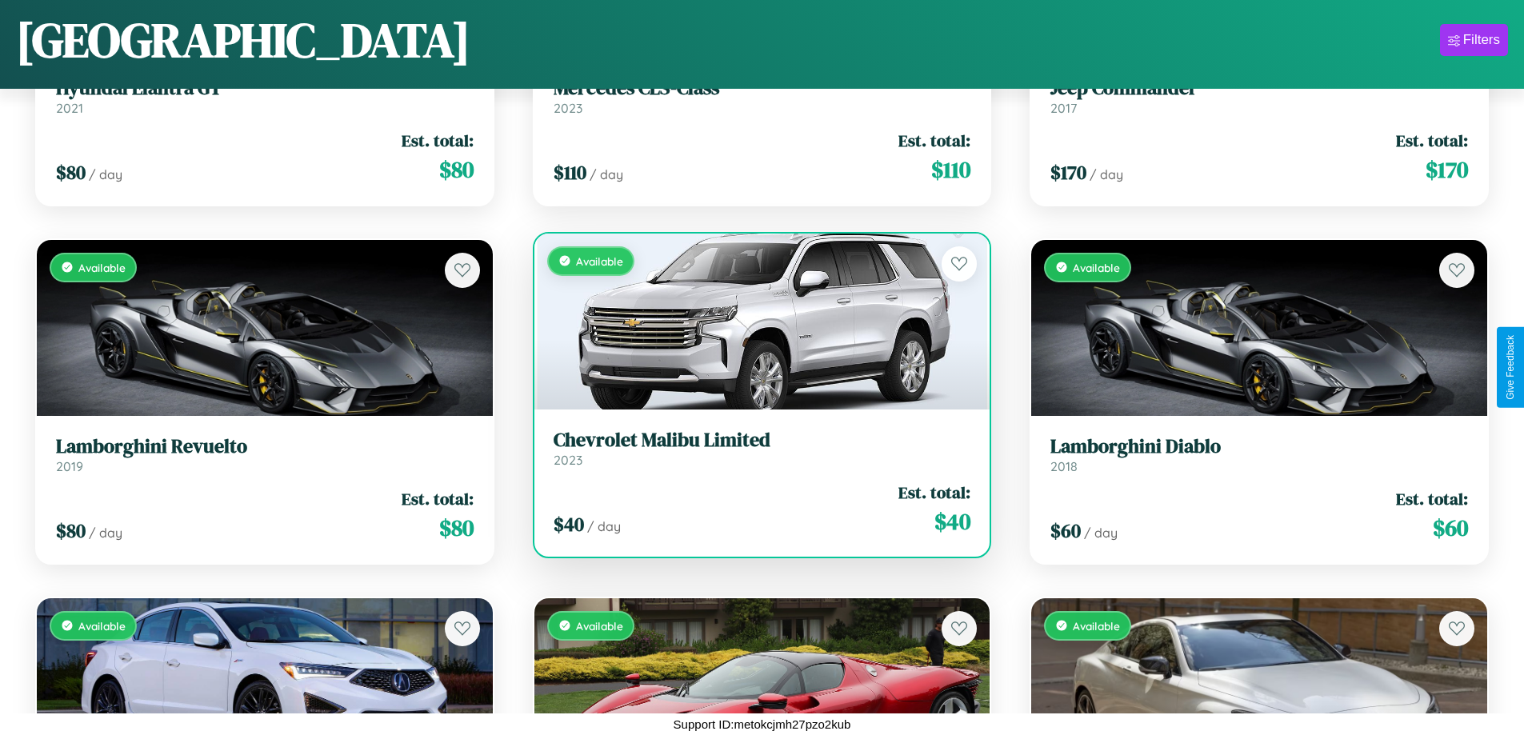
click at [755, 448] on h3 "Chevrolet Malibu Limited" at bounding box center [761, 440] width 417 height 23
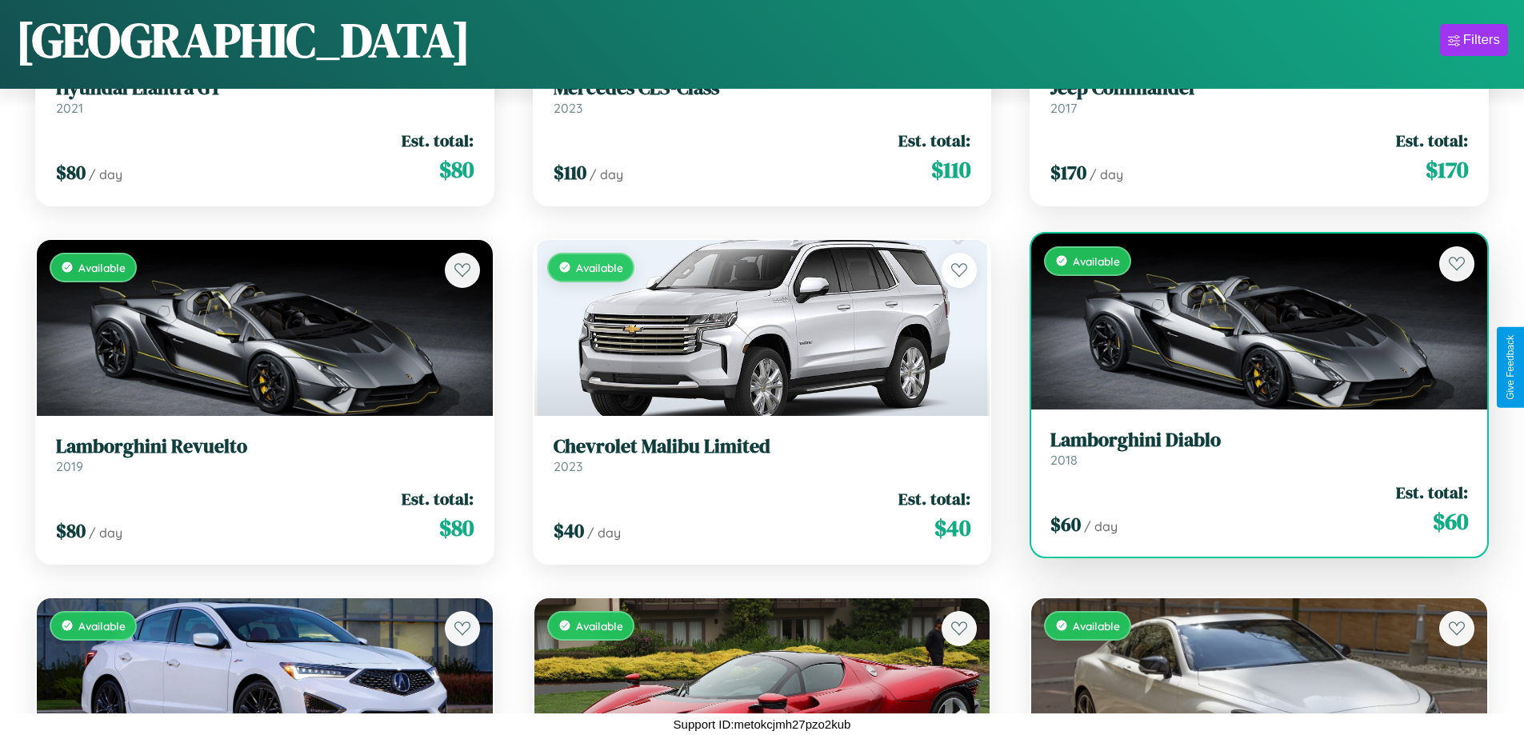
click at [1248, 322] on div "Available" at bounding box center [1259, 322] width 456 height 176
click at [1248, 321] on div "Available" at bounding box center [1259, 322] width 456 height 176
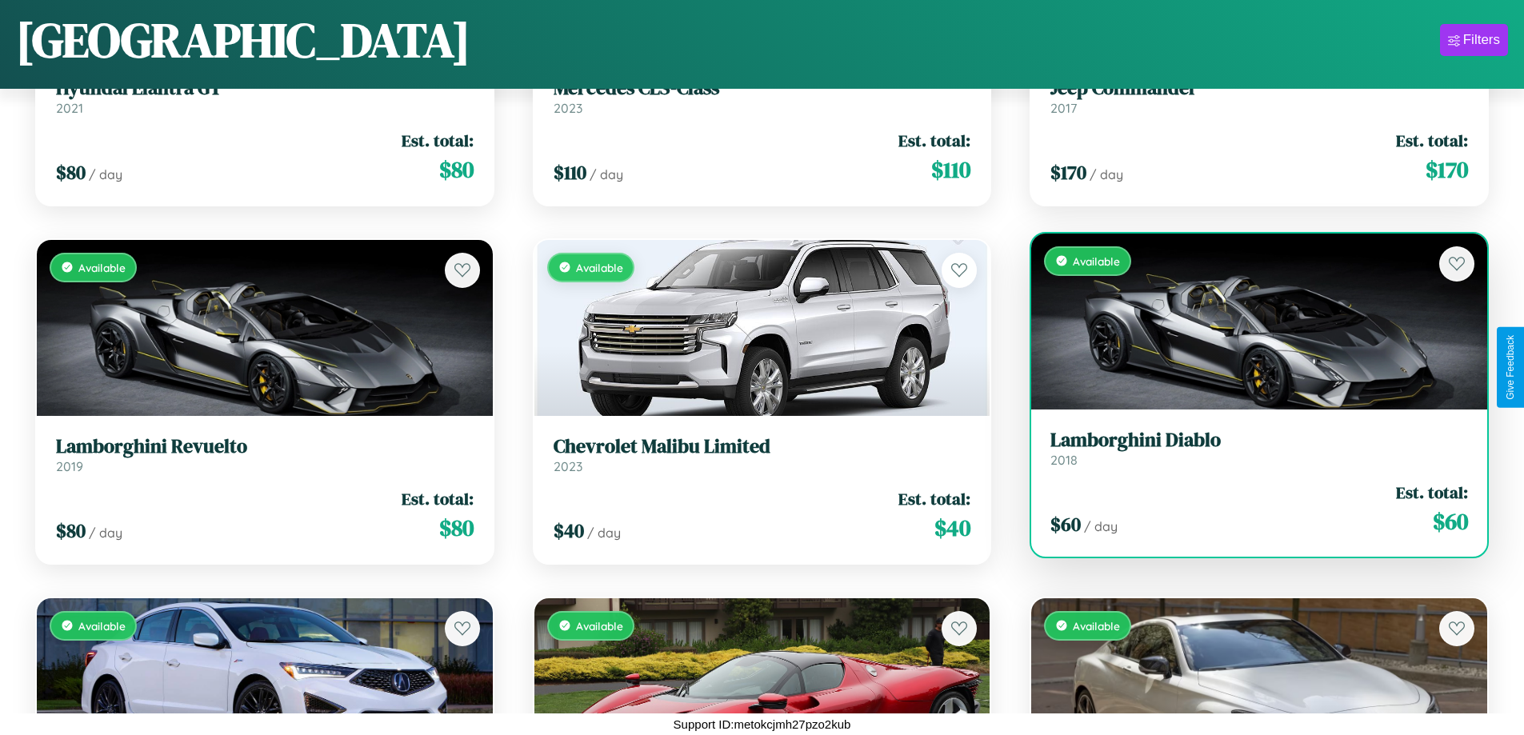
click at [1248, 321] on div "Available" at bounding box center [1259, 322] width 456 height 176
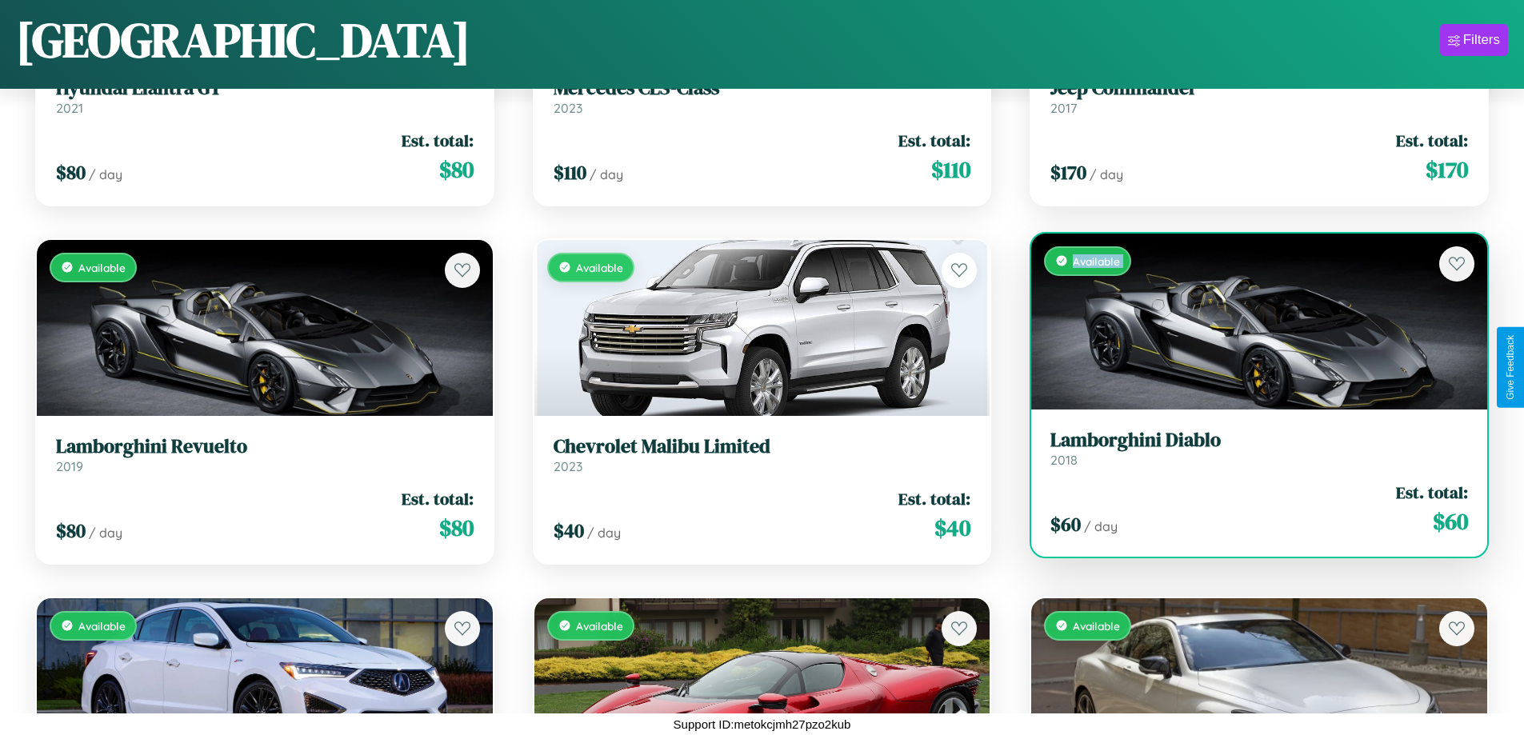
click at [1248, 321] on div "Available" at bounding box center [1259, 322] width 456 height 176
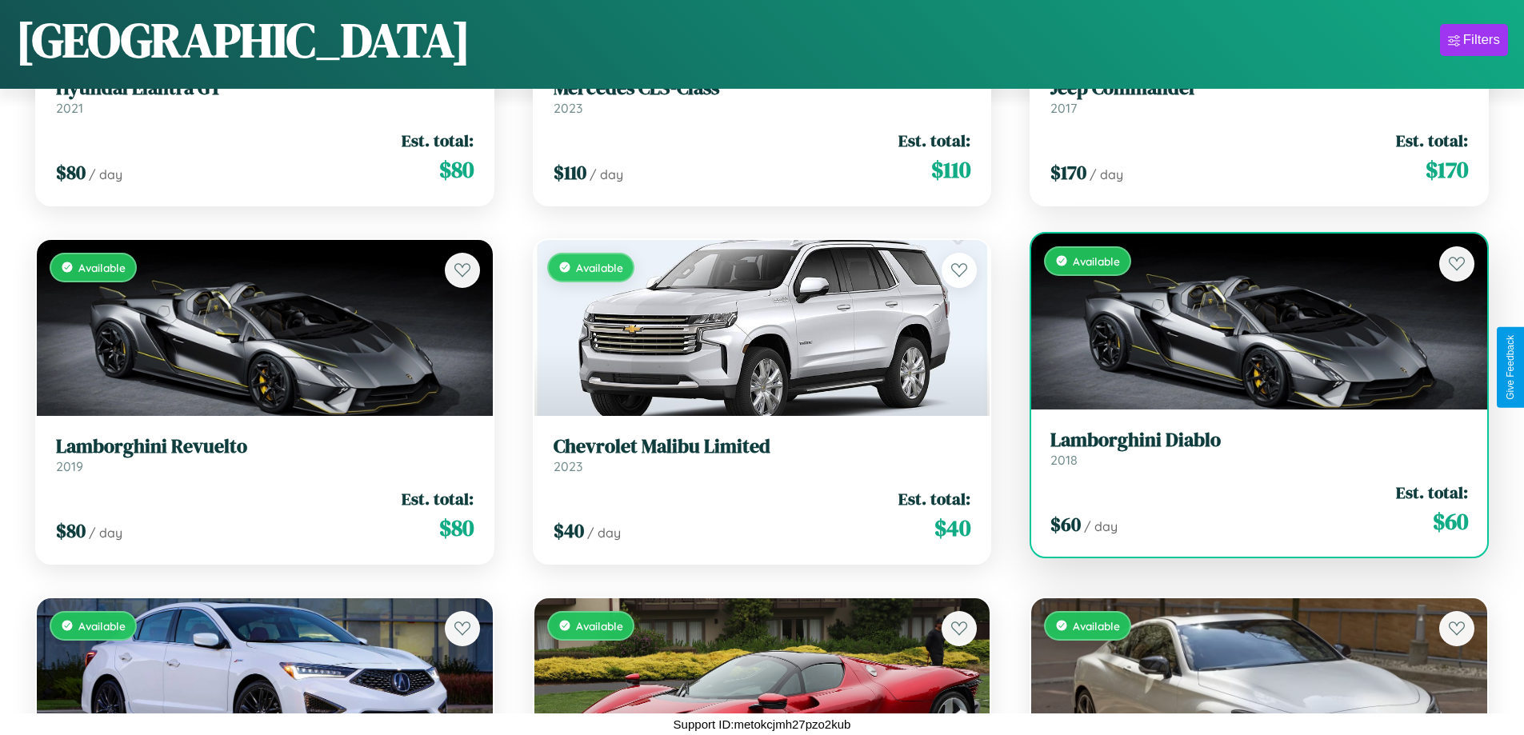
click at [1248, 321] on div "Available" at bounding box center [1259, 322] width 456 height 176
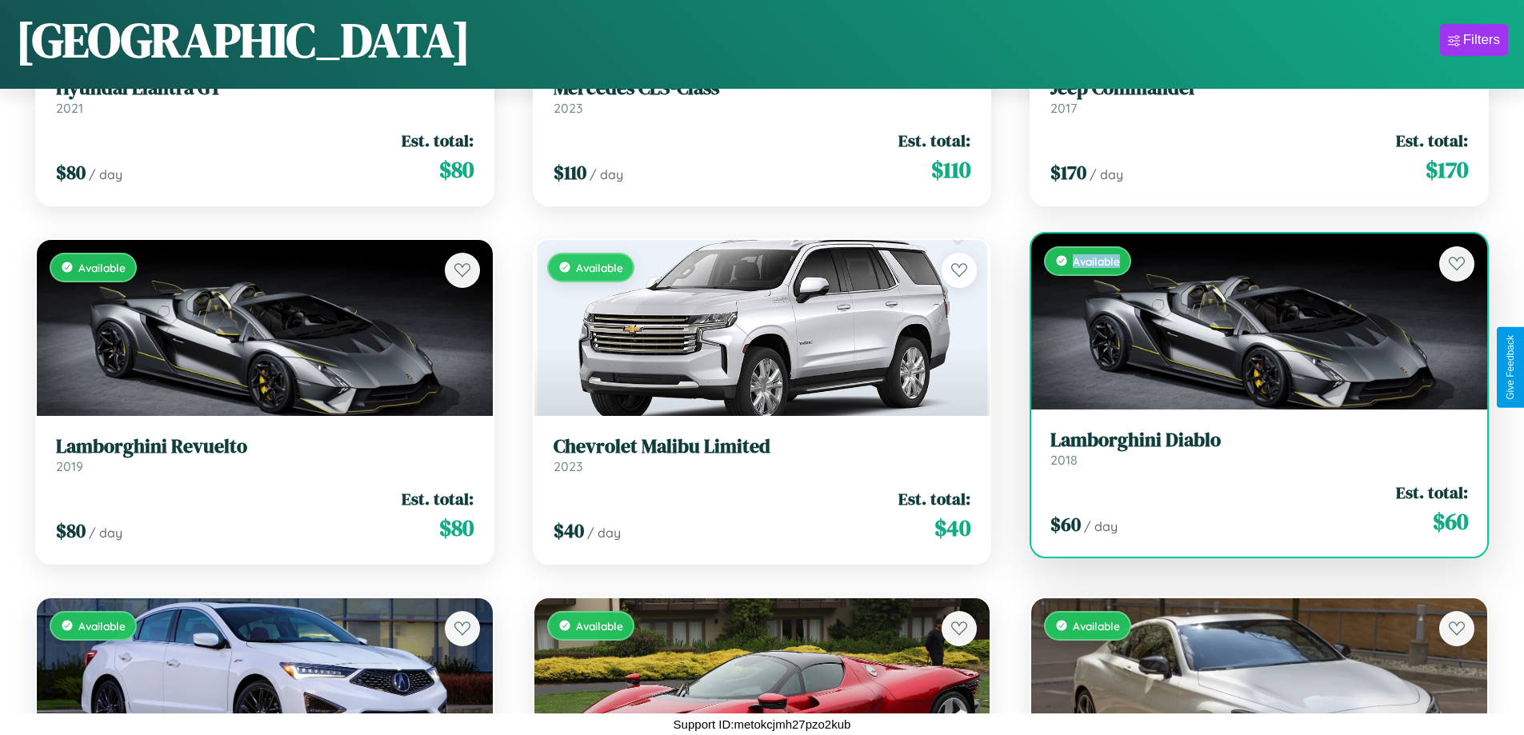
click at [1248, 321] on div "Available" at bounding box center [1259, 322] width 456 height 176
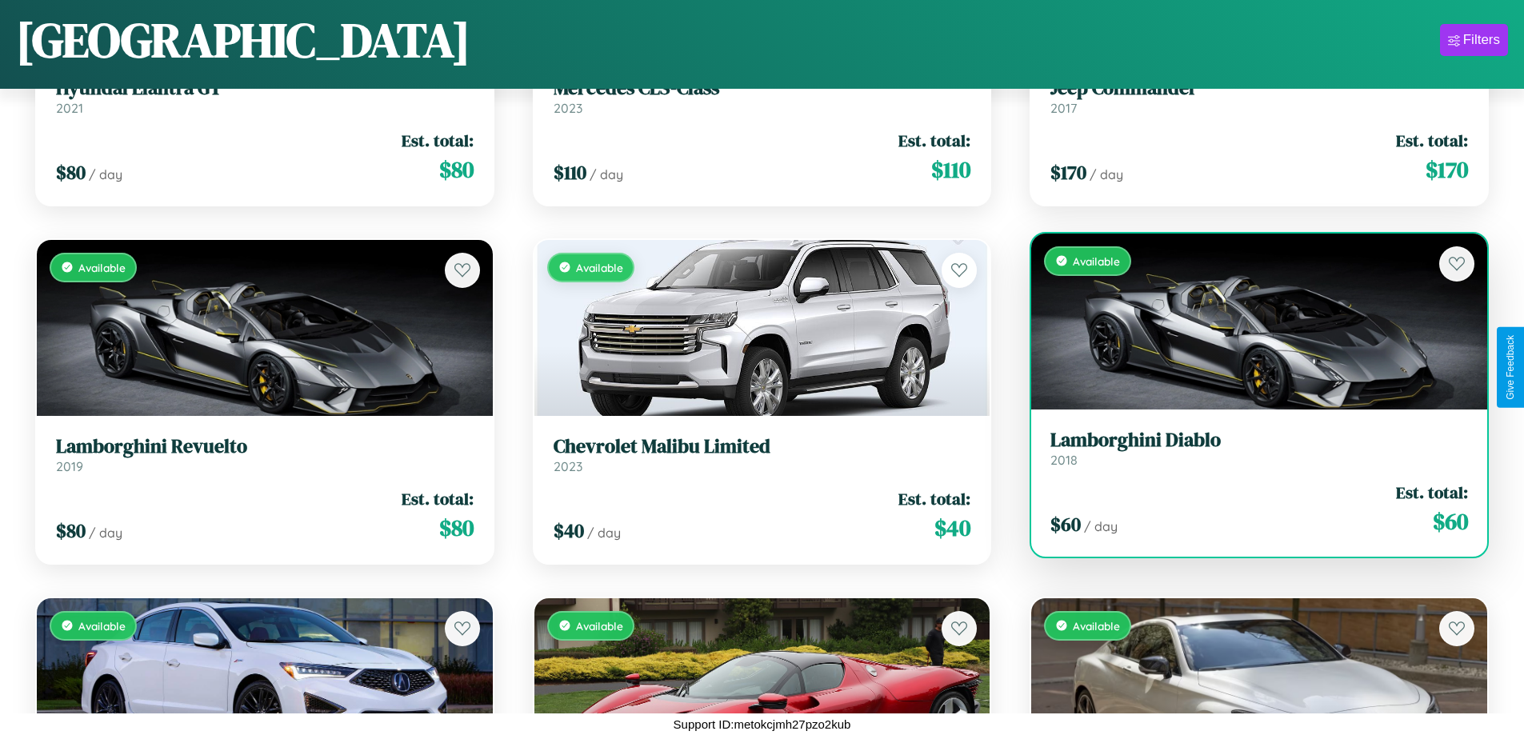
click at [1248, 448] on h3 "Lamborghini Diablo" at bounding box center [1258, 440] width 417 height 23
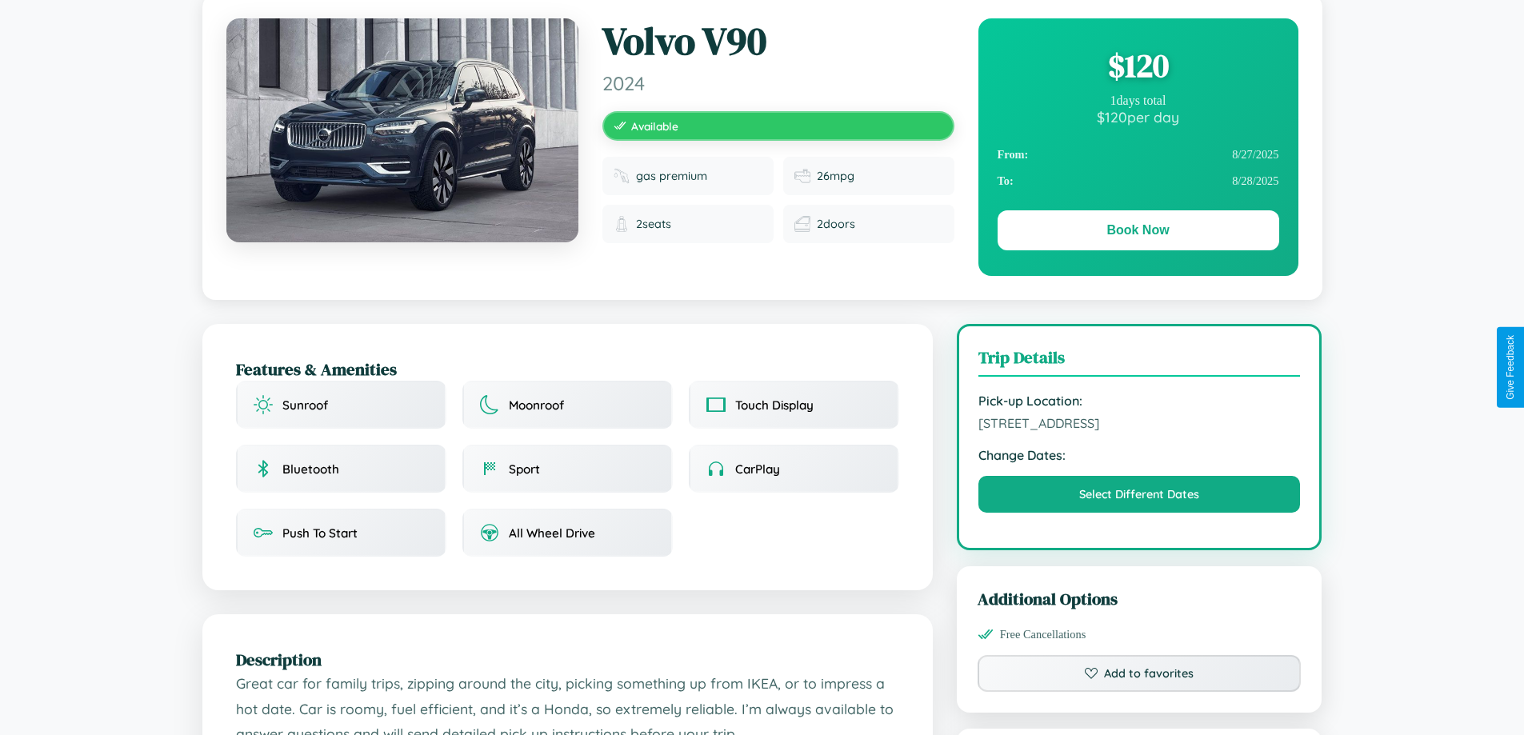
scroll to position [525, 0]
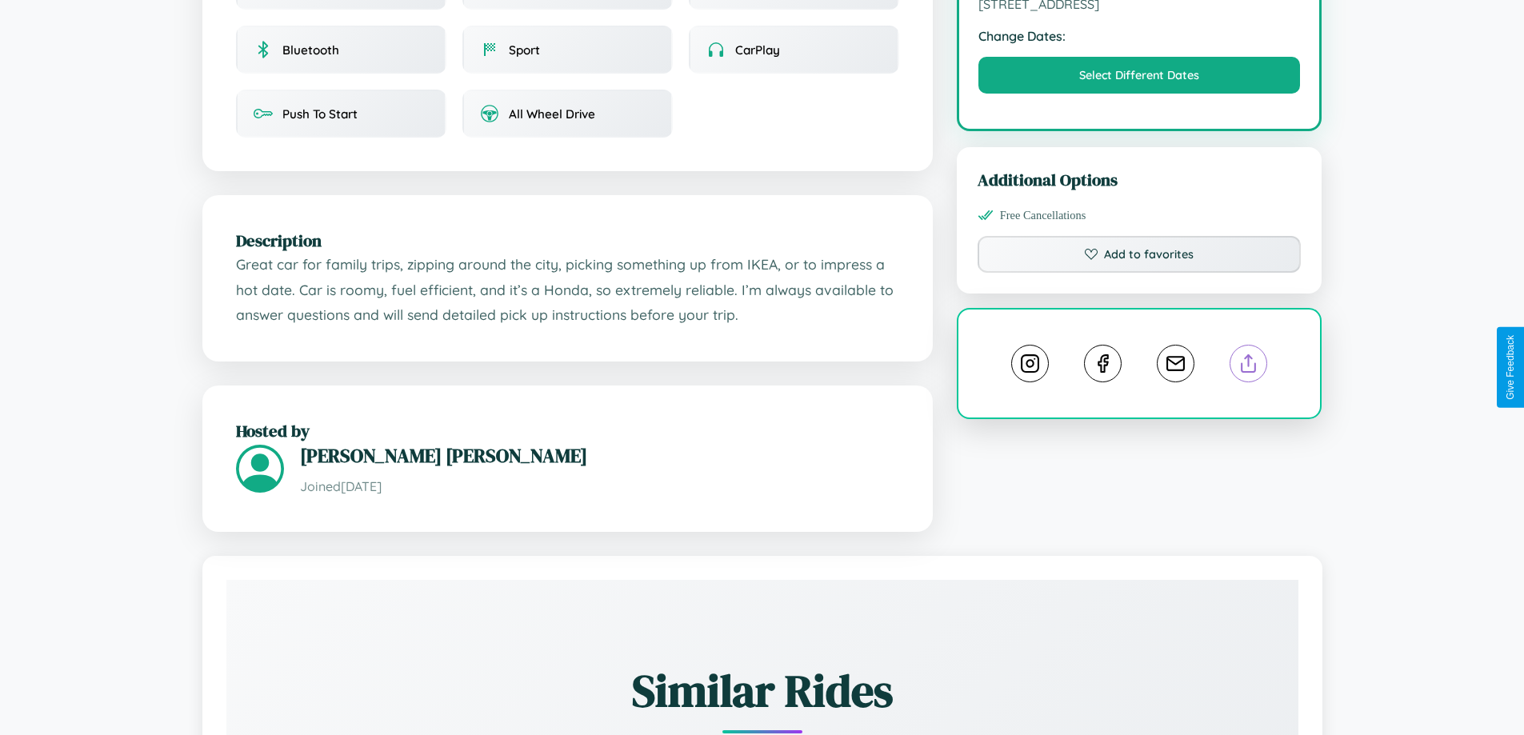
click at [1248, 365] on line at bounding box center [1248, 360] width 0 height 11
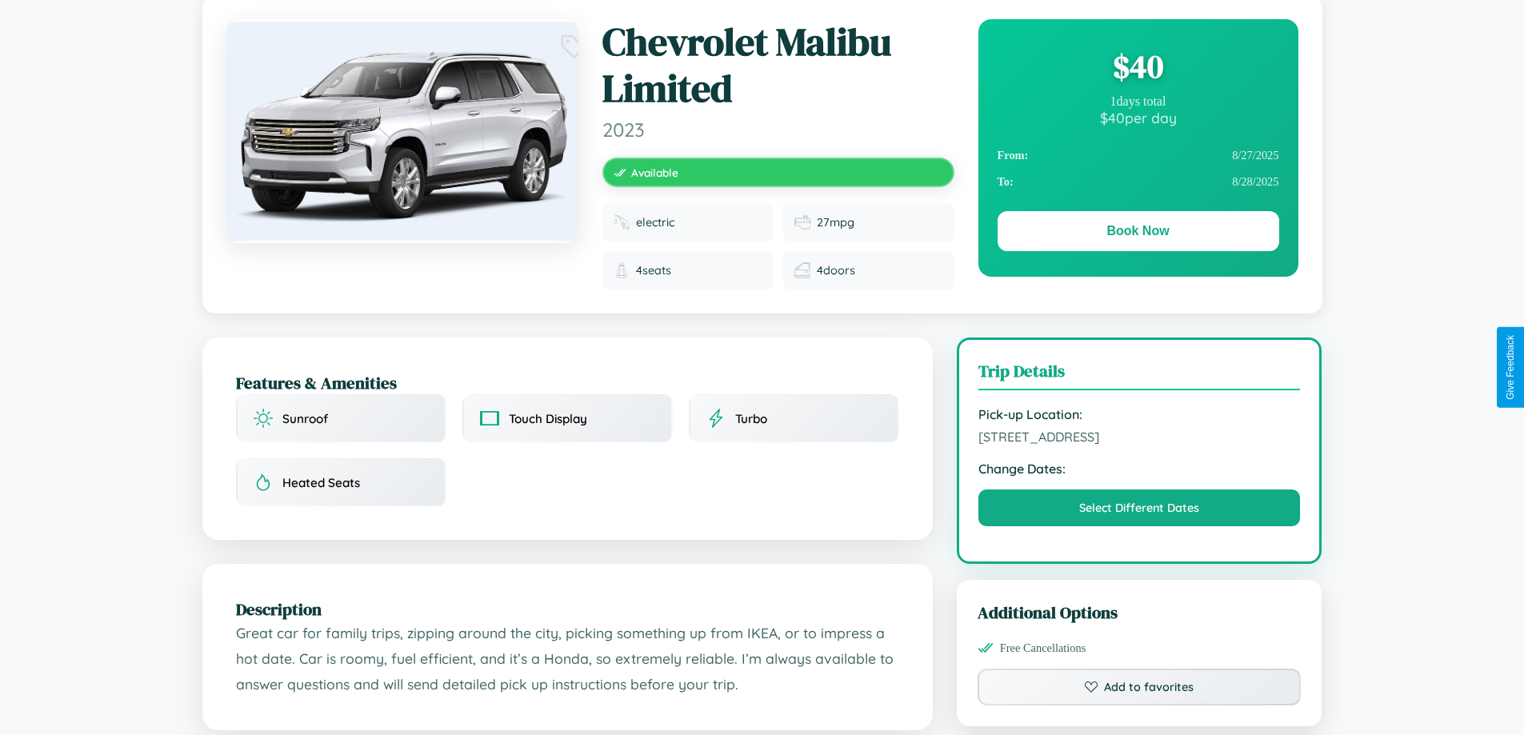
scroll to position [950, 0]
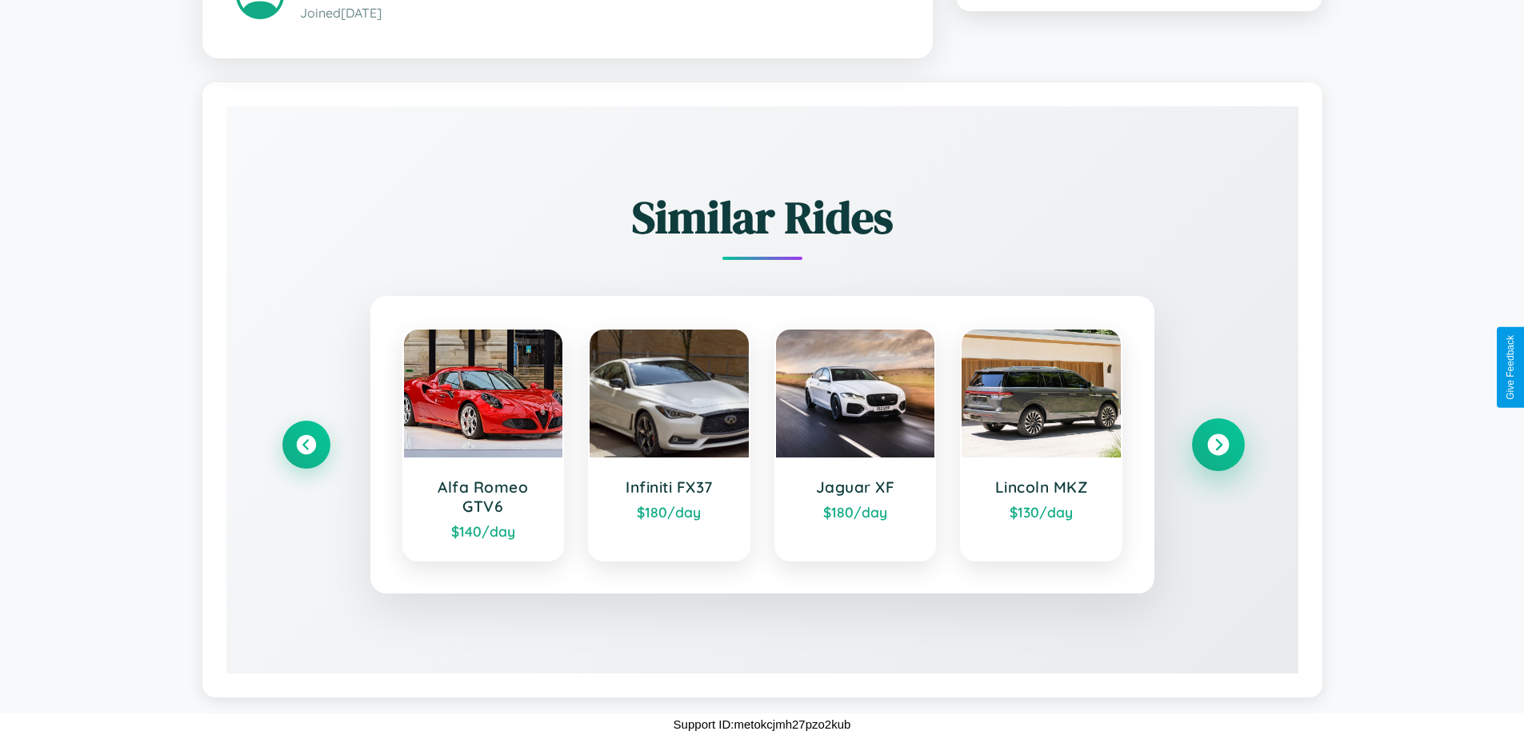
click at [1217, 444] on icon at bounding box center [1218, 445] width 22 height 22
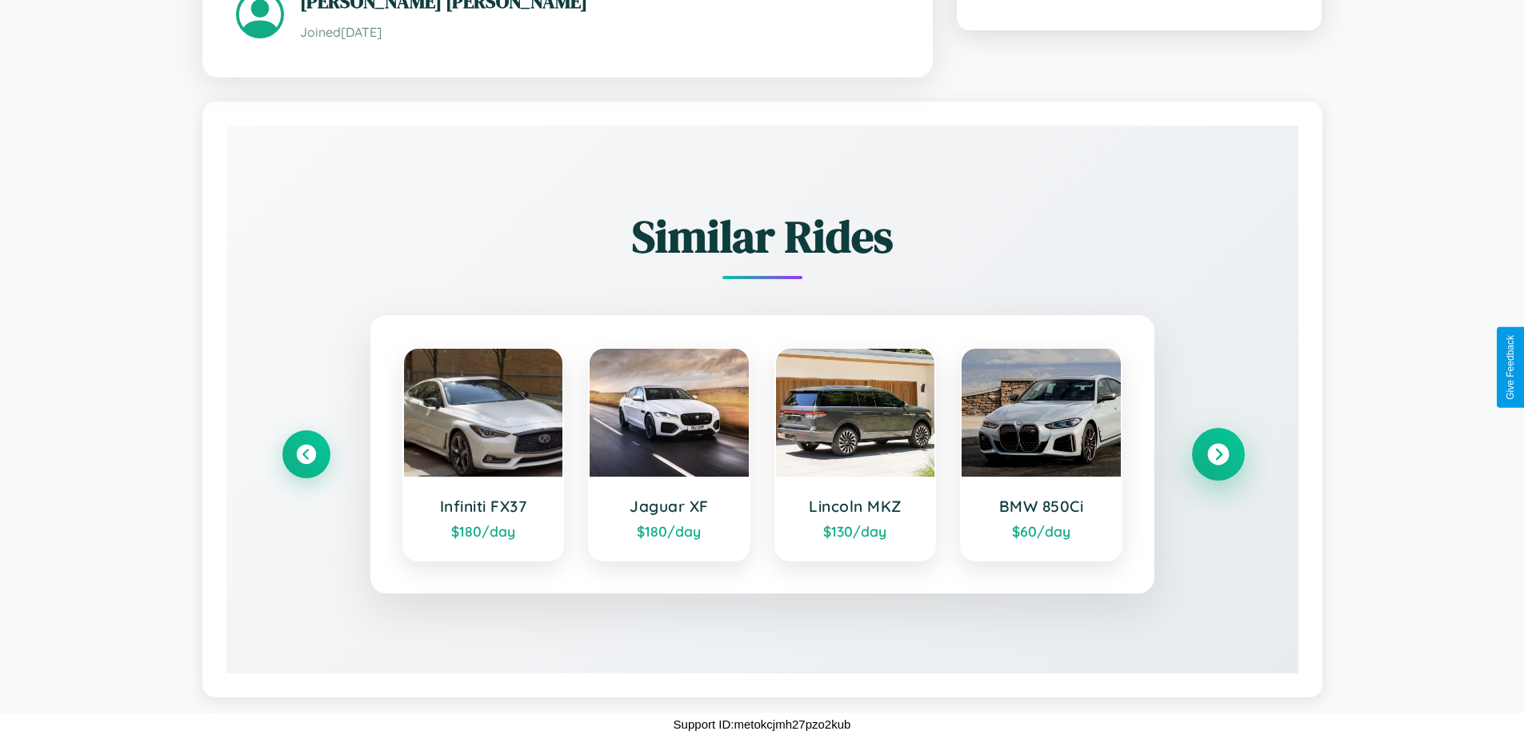
click at [1217, 453] on icon at bounding box center [1218, 455] width 22 height 22
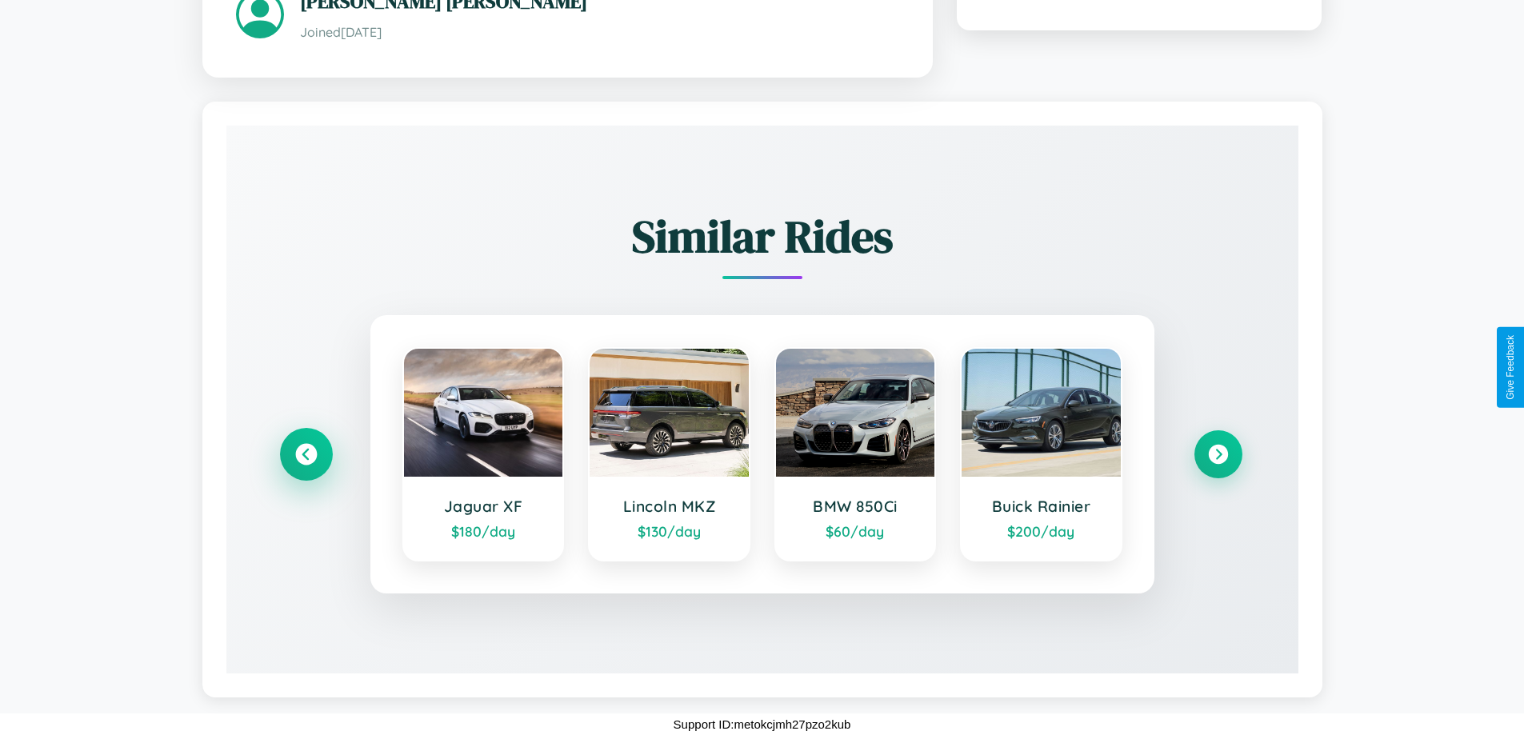
click at [306, 453] on icon at bounding box center [306, 455] width 22 height 22
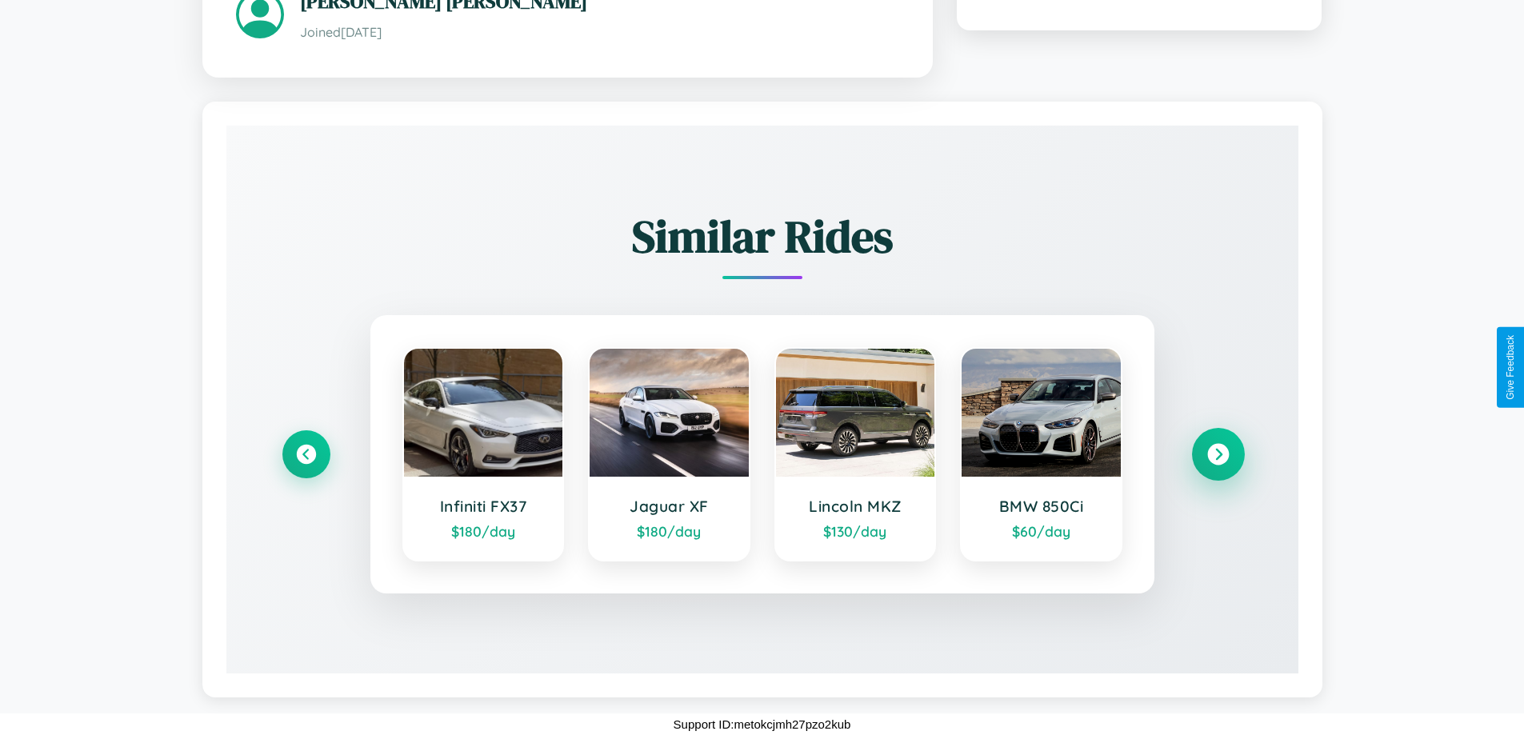
click at [1217, 453] on icon at bounding box center [1218, 455] width 22 height 22
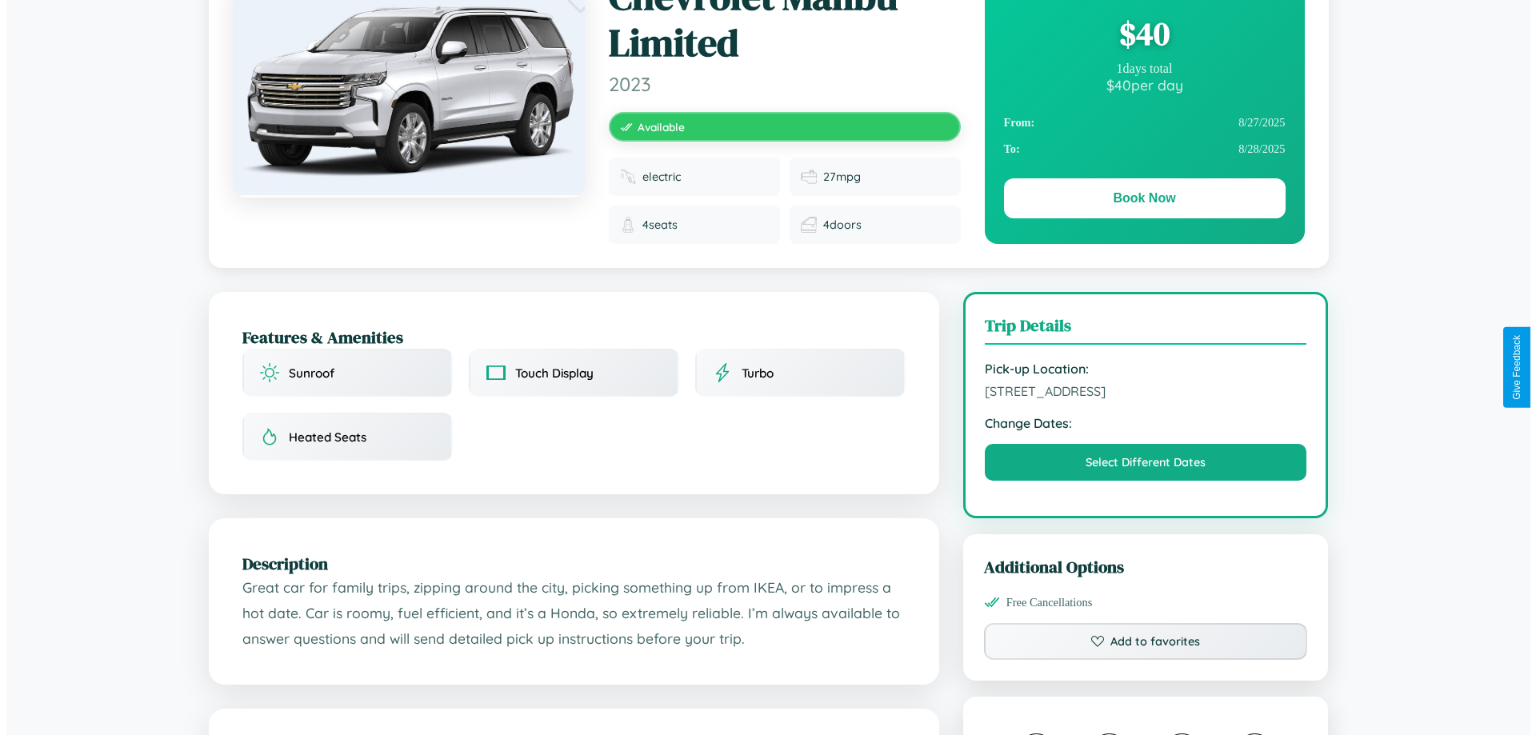
scroll to position [0, 0]
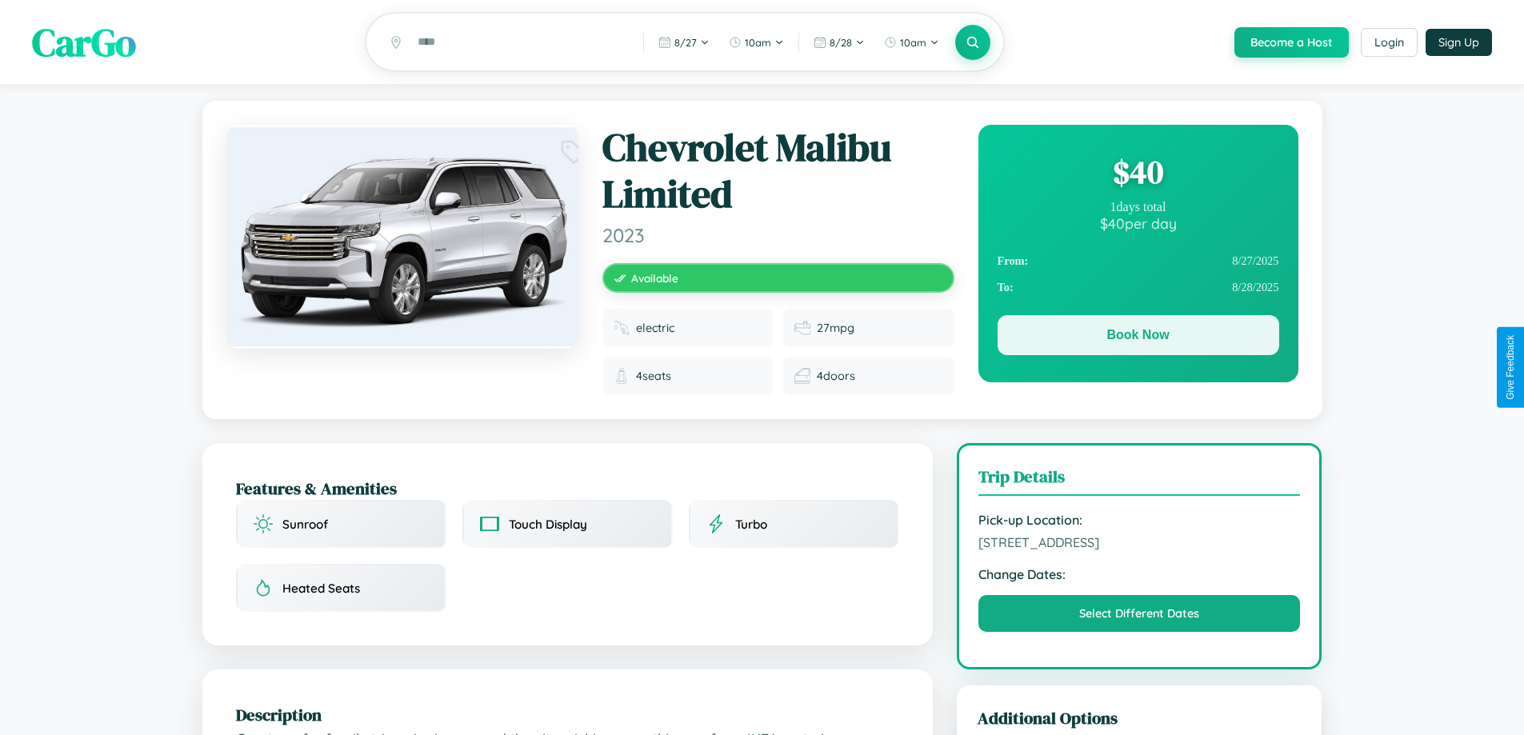
click at [1137, 339] on button "Book Now" at bounding box center [1138, 335] width 282 height 40
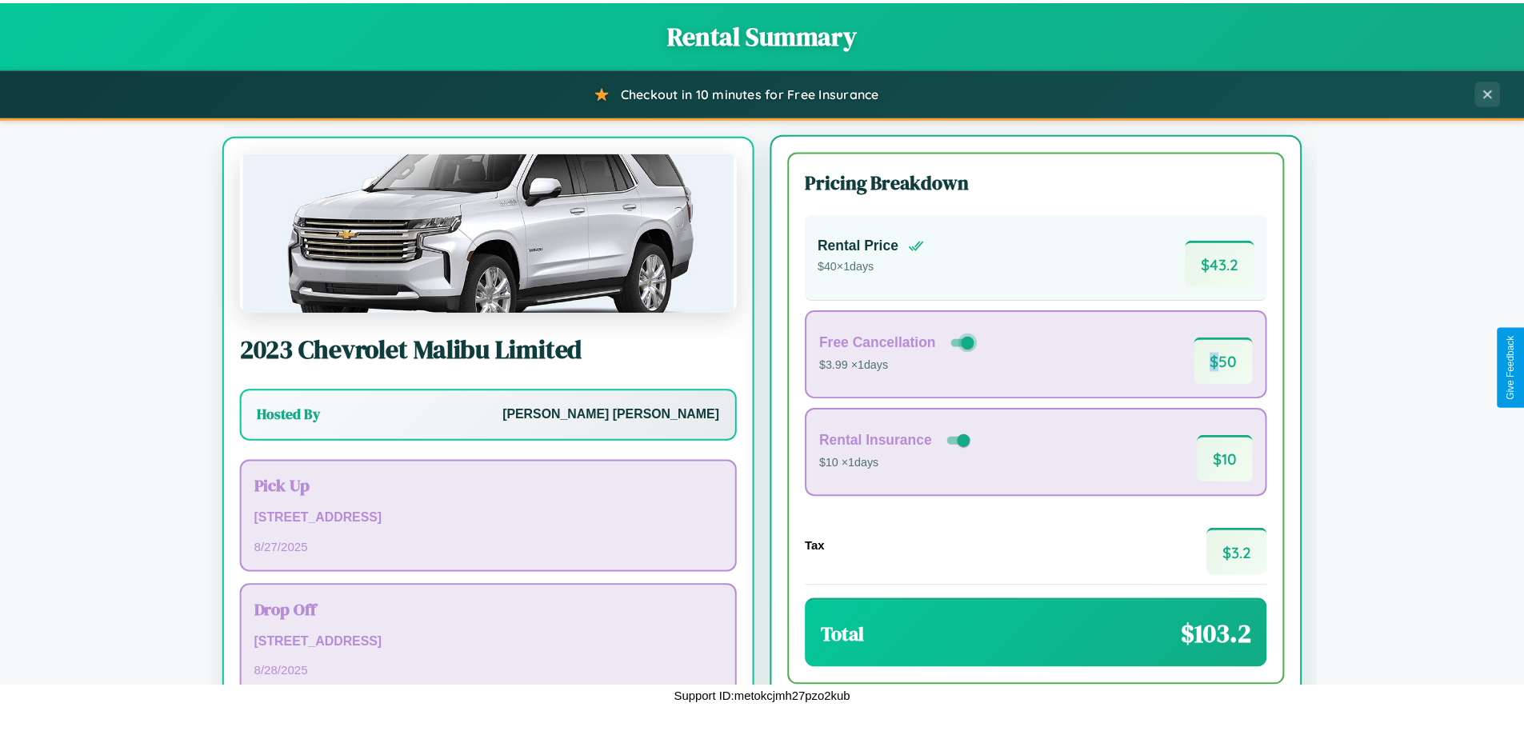
scroll to position [74, 0]
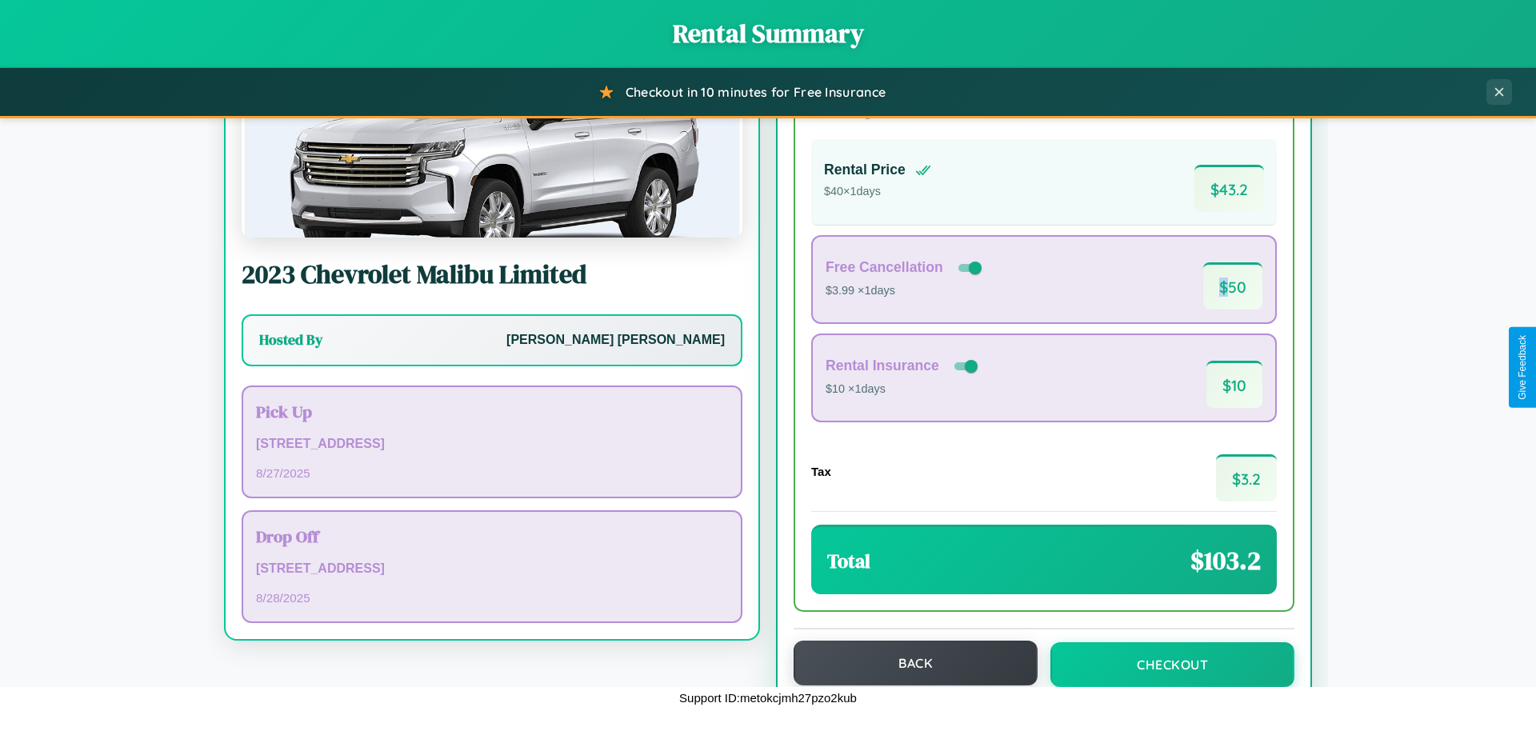
click at [908, 663] on button "Back" at bounding box center [915, 663] width 244 height 45
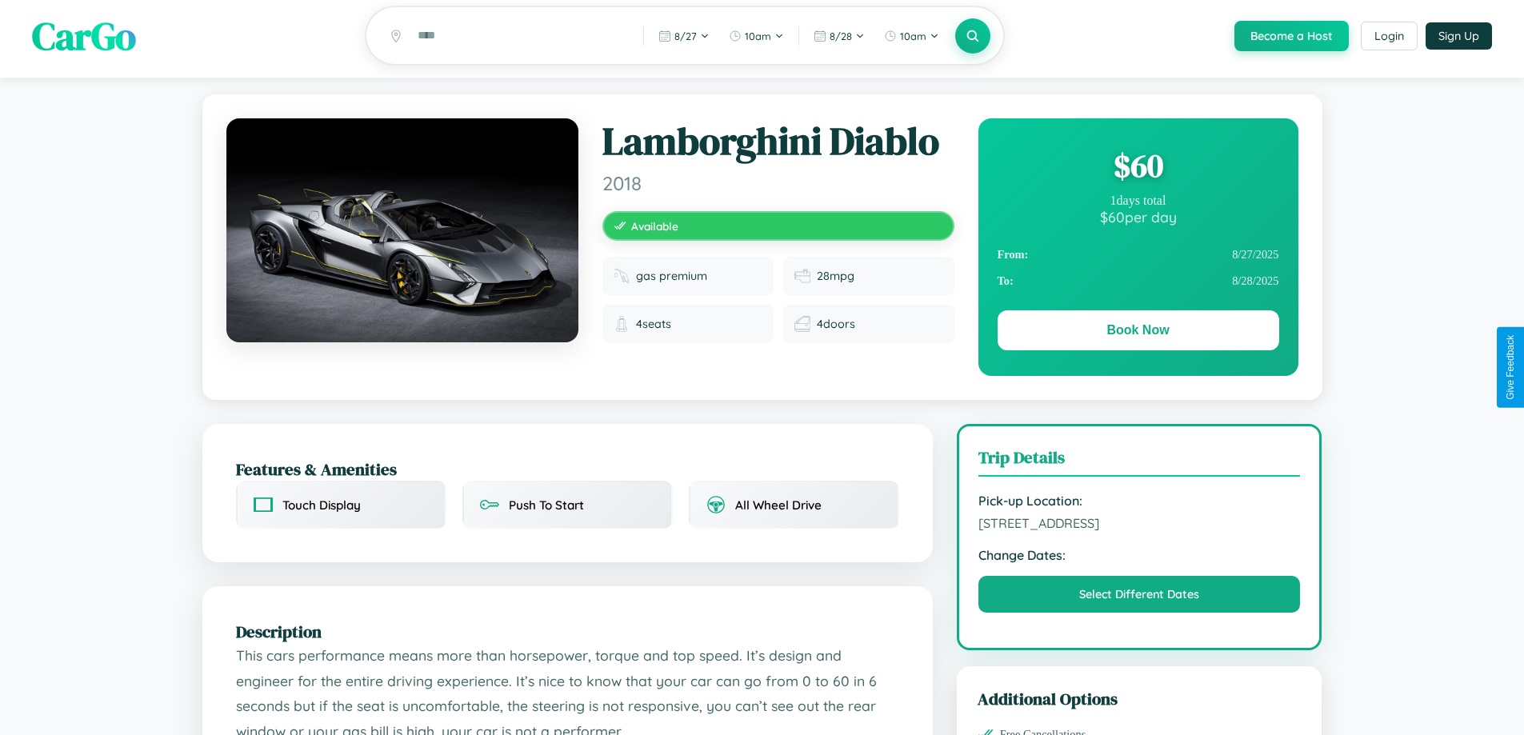
scroll to position [525, 0]
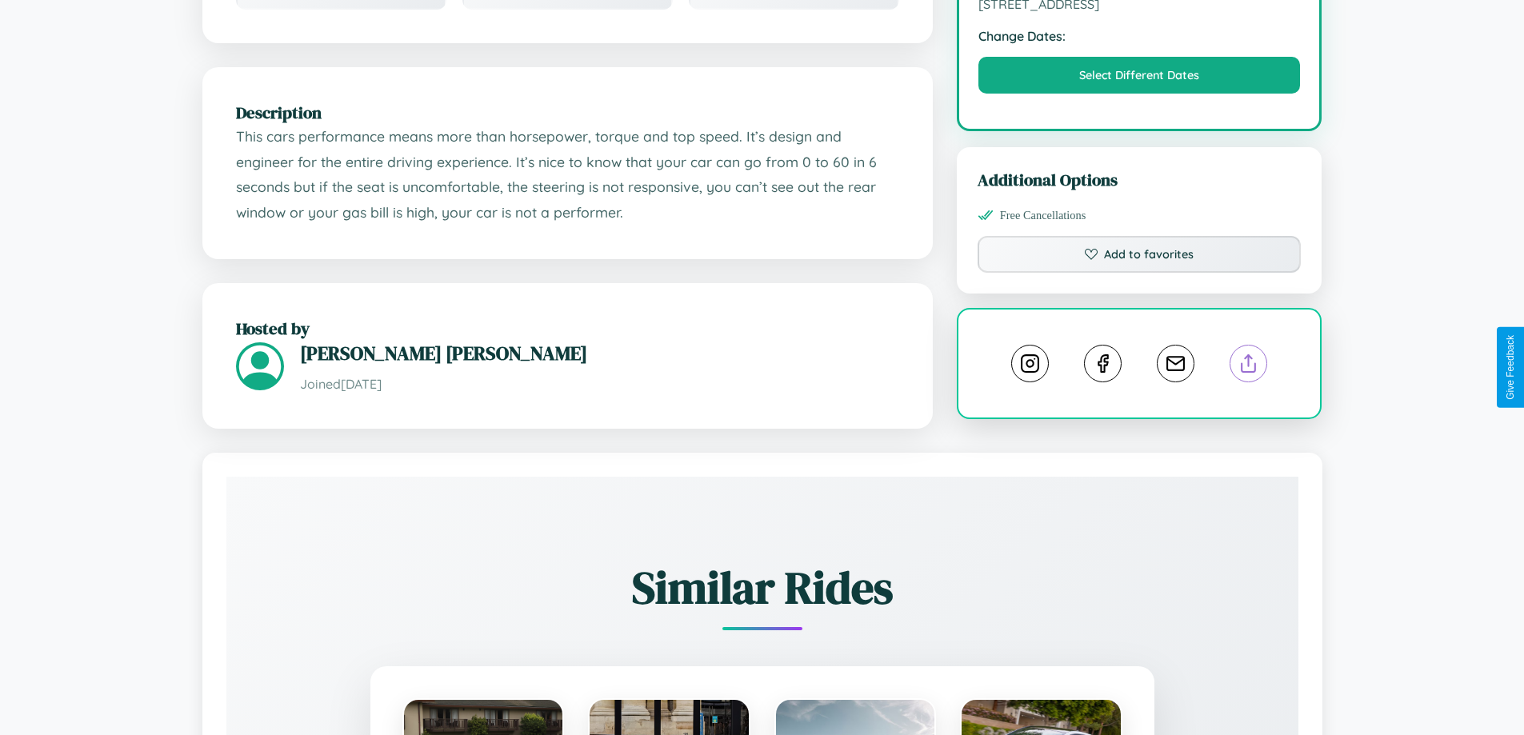
click at [1248, 365] on line at bounding box center [1248, 360] width 0 height 11
